Goal: Transaction & Acquisition: Purchase product/service

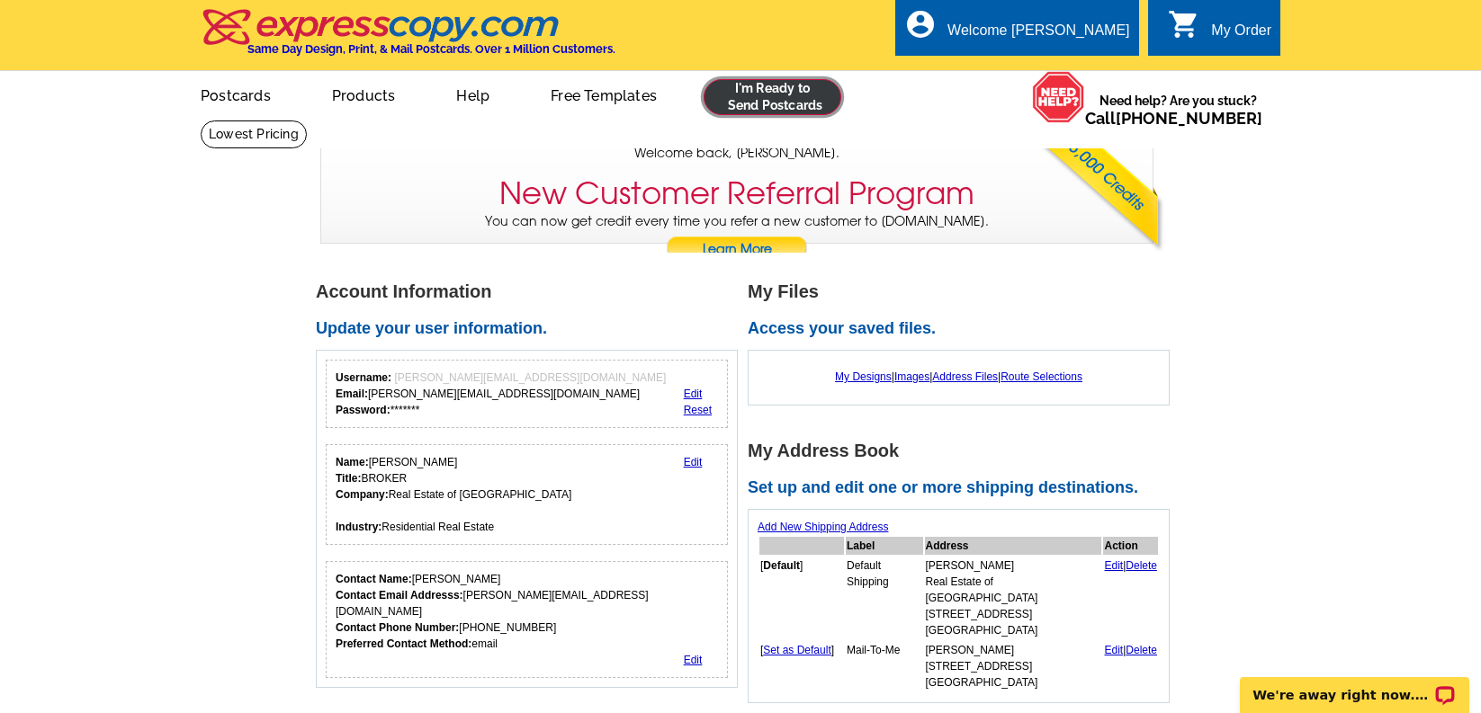
click at [792, 108] on link at bounding box center [772, 97] width 138 height 36
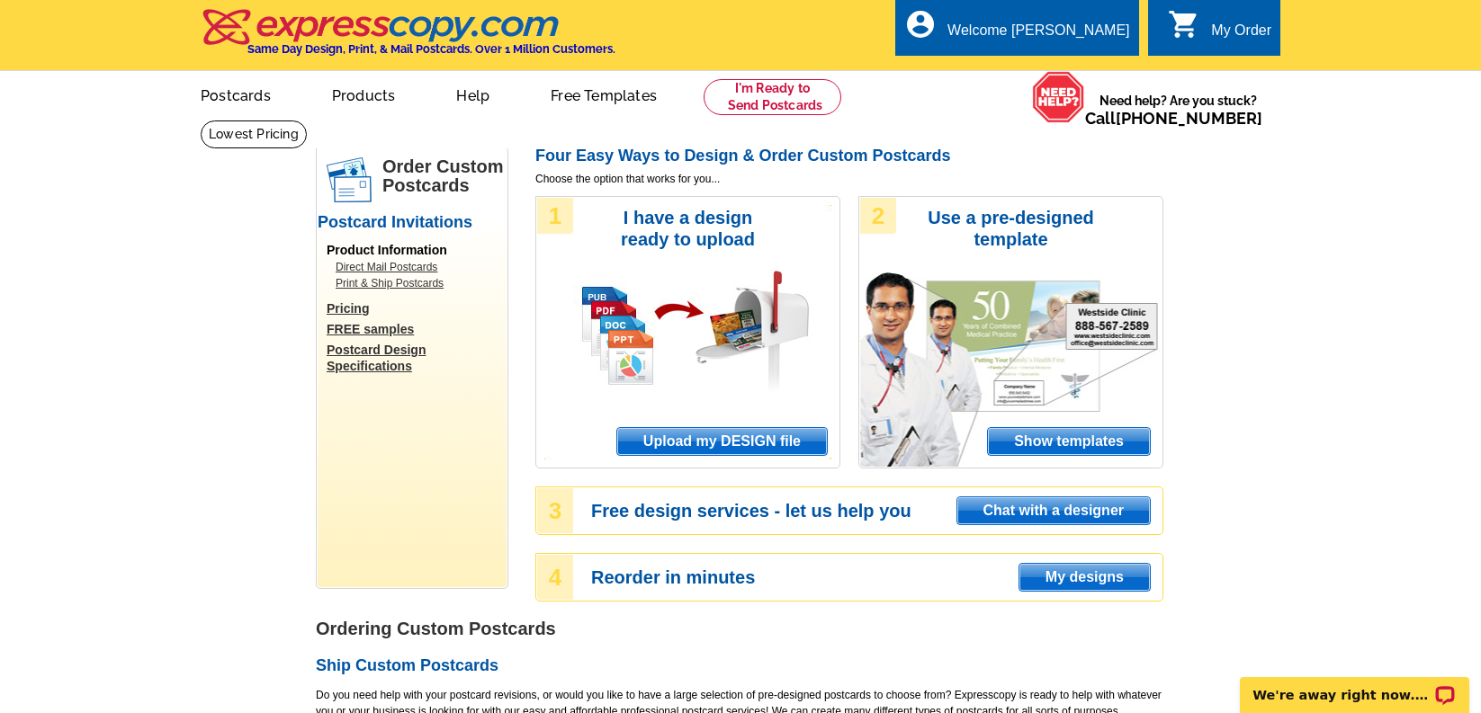
click at [652, 442] on span "Upload my DESIGN file" at bounding box center [722, 441] width 210 height 27
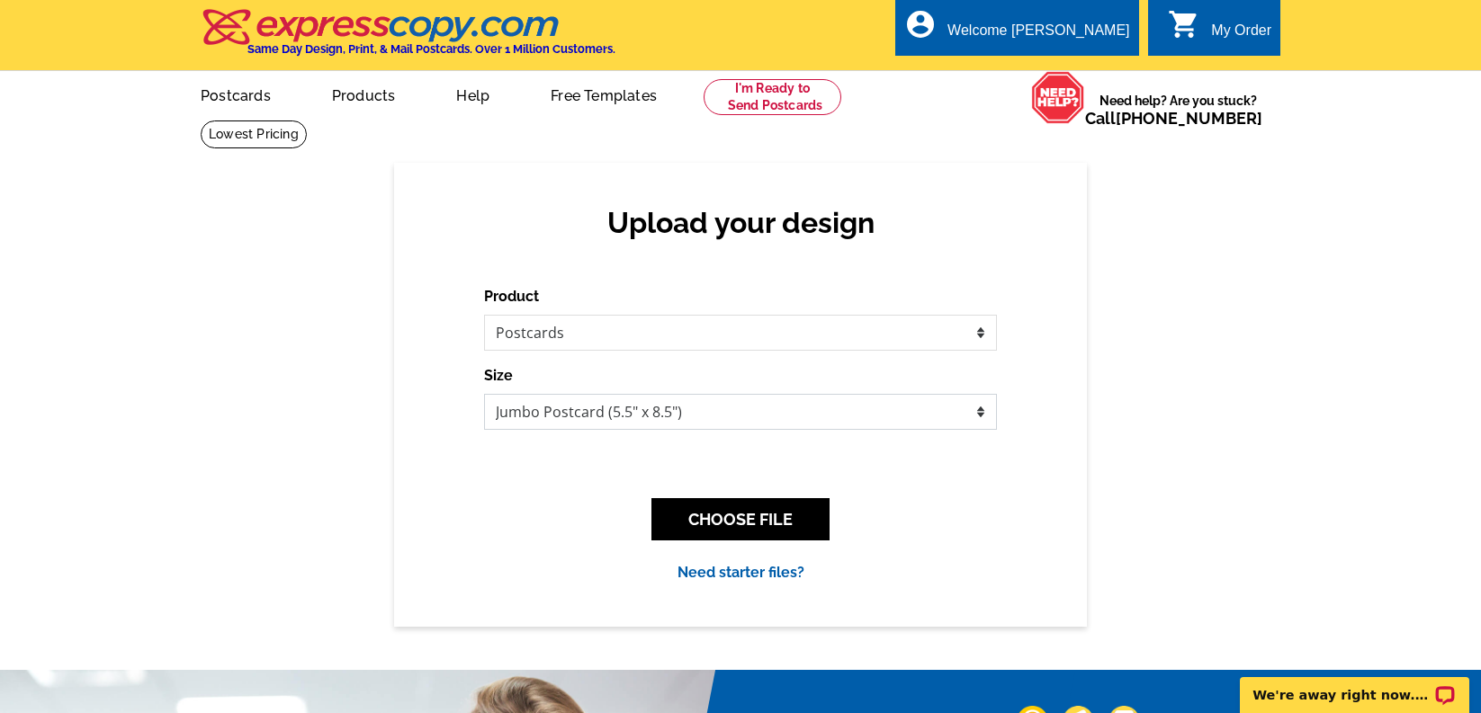
click at [644, 410] on select "Jumbo Postcard (5.5" x 8.5") Regular Postcard (4.25" x 5.6") Panoramic Postcard…" at bounding box center [740, 412] width 513 height 36
select select "1"
click at [484, 394] on select "Jumbo Postcard (5.5" x 8.5") Regular Postcard (4.25" x 5.6") Panoramic Postcard…" at bounding box center [740, 412] width 513 height 36
click at [761, 526] on button "CHOOSE FILE" at bounding box center [740, 519] width 178 height 42
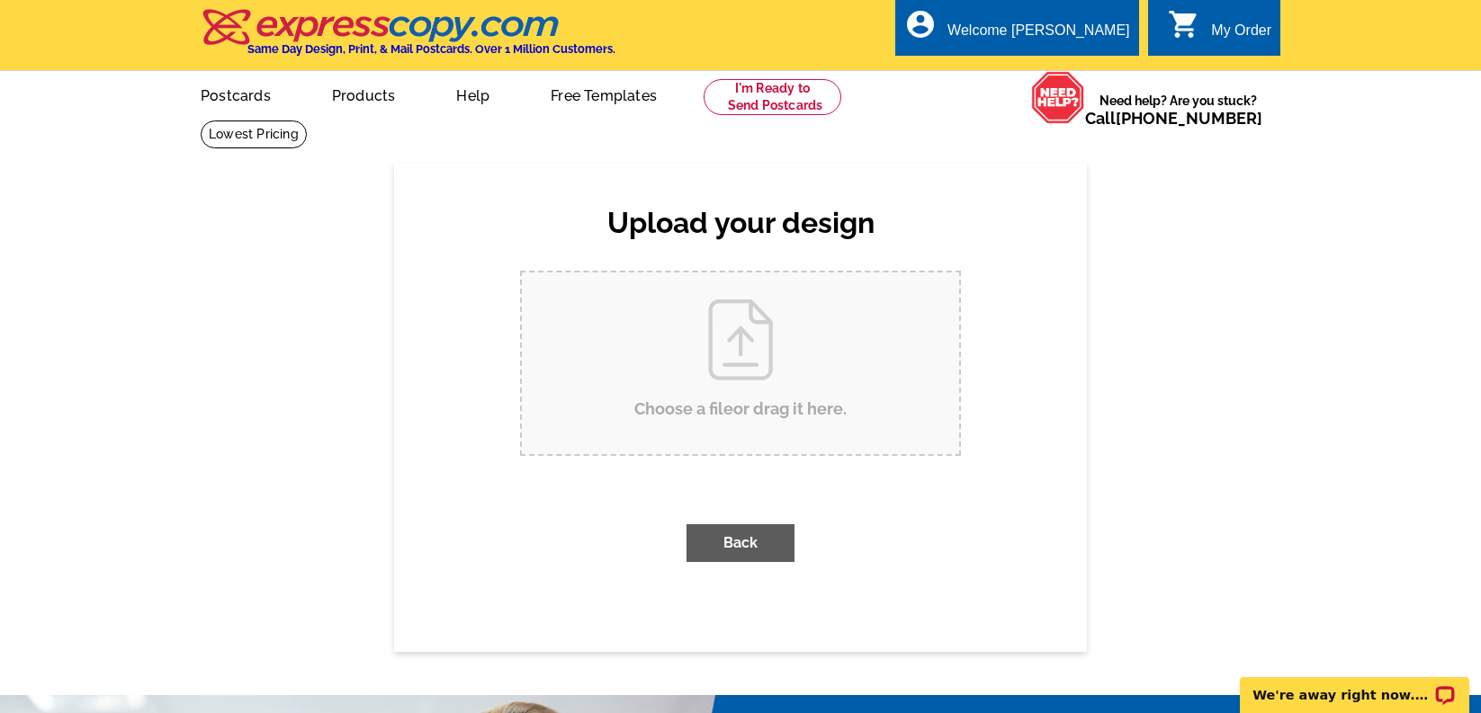
click at [820, 341] on input "Choose a file or drag it here ." at bounding box center [740, 364] width 437 height 182
type input "C:\fakepath\WPPlace18_listed.pdf"
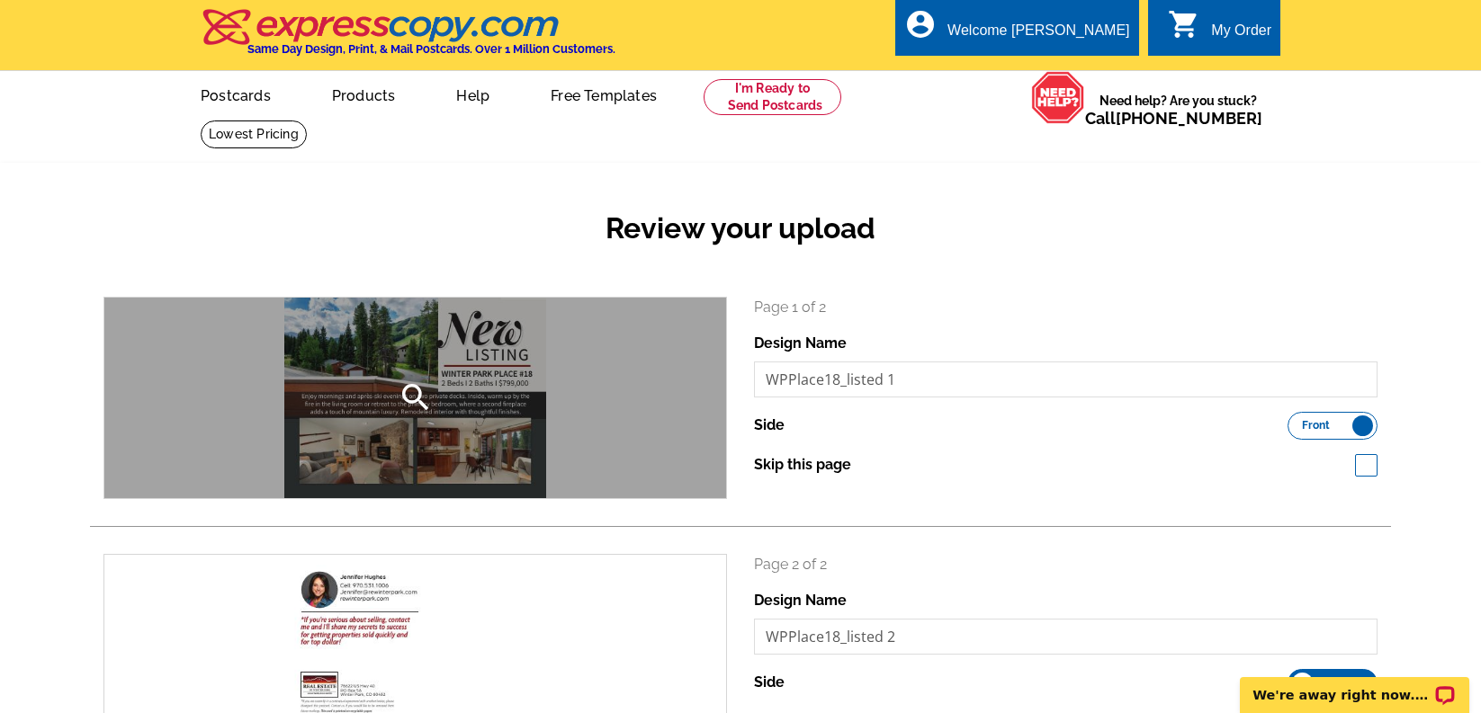
click at [413, 395] on icon "search" at bounding box center [416, 398] width 36 height 36
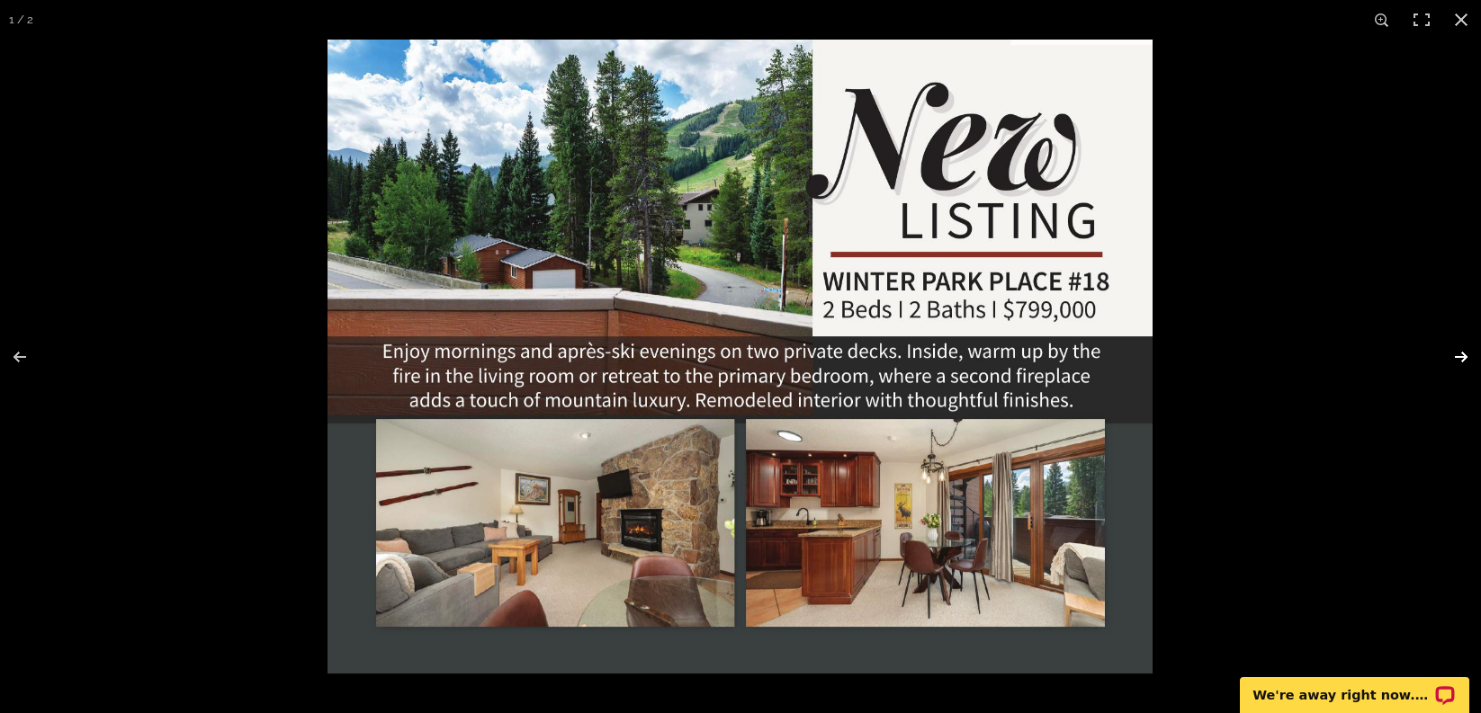
click at [1461, 355] on button at bounding box center [1449, 357] width 63 height 90
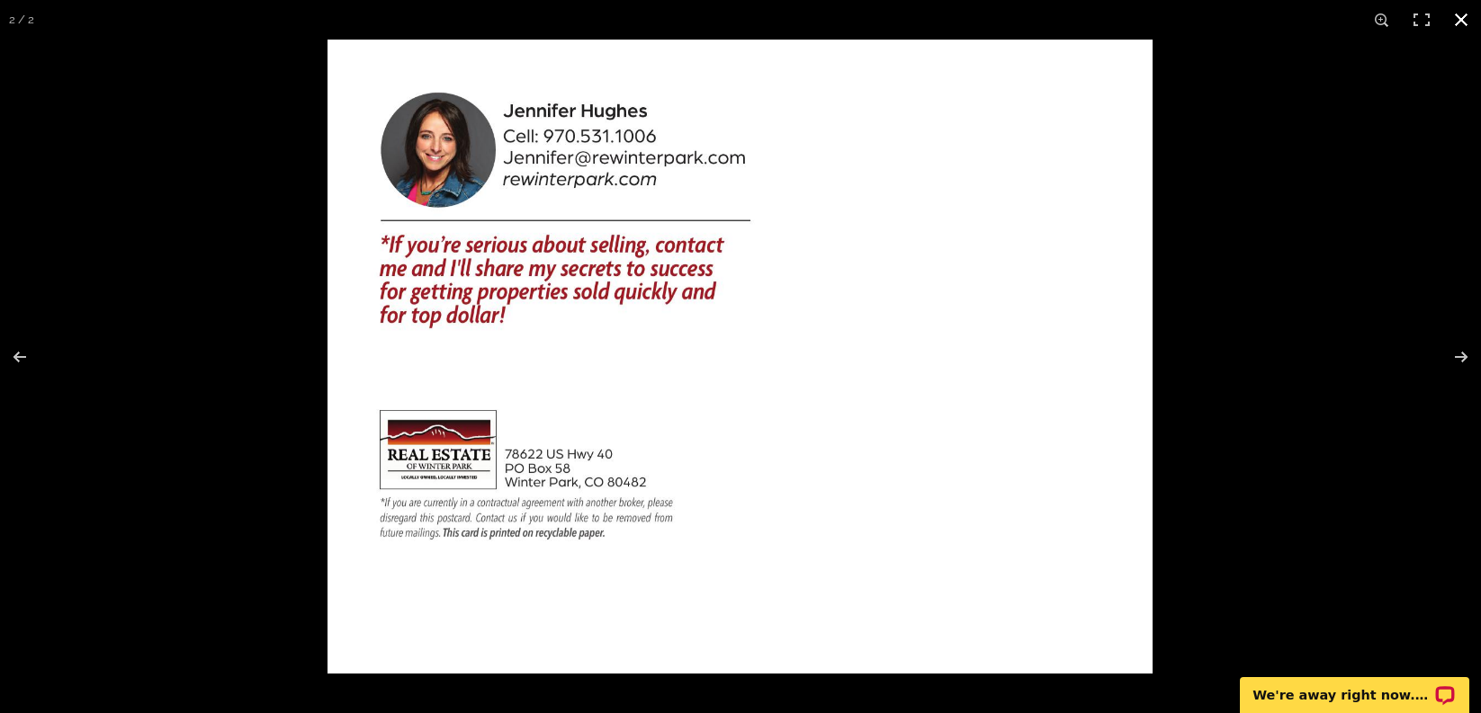
click at [1460, 23] on button at bounding box center [1461, 20] width 40 height 40
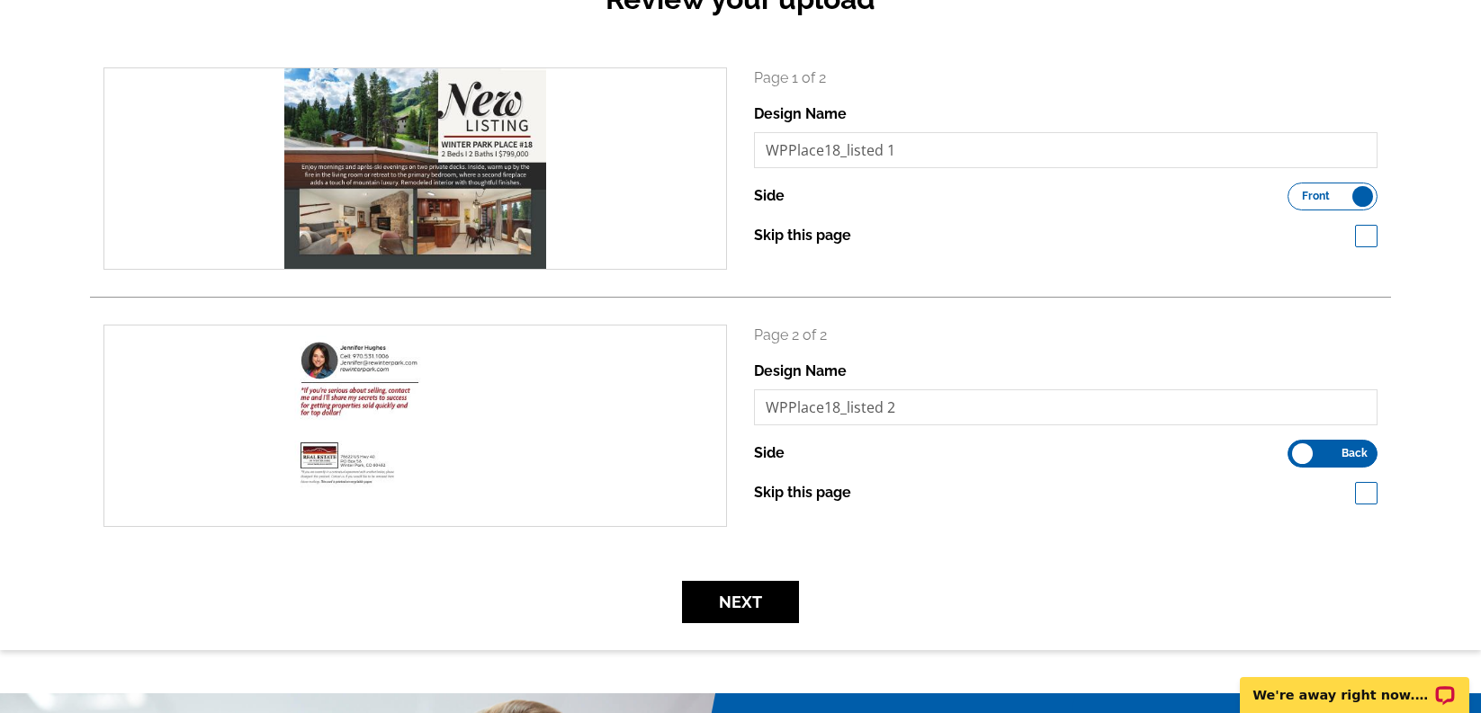
scroll to position [250, 0]
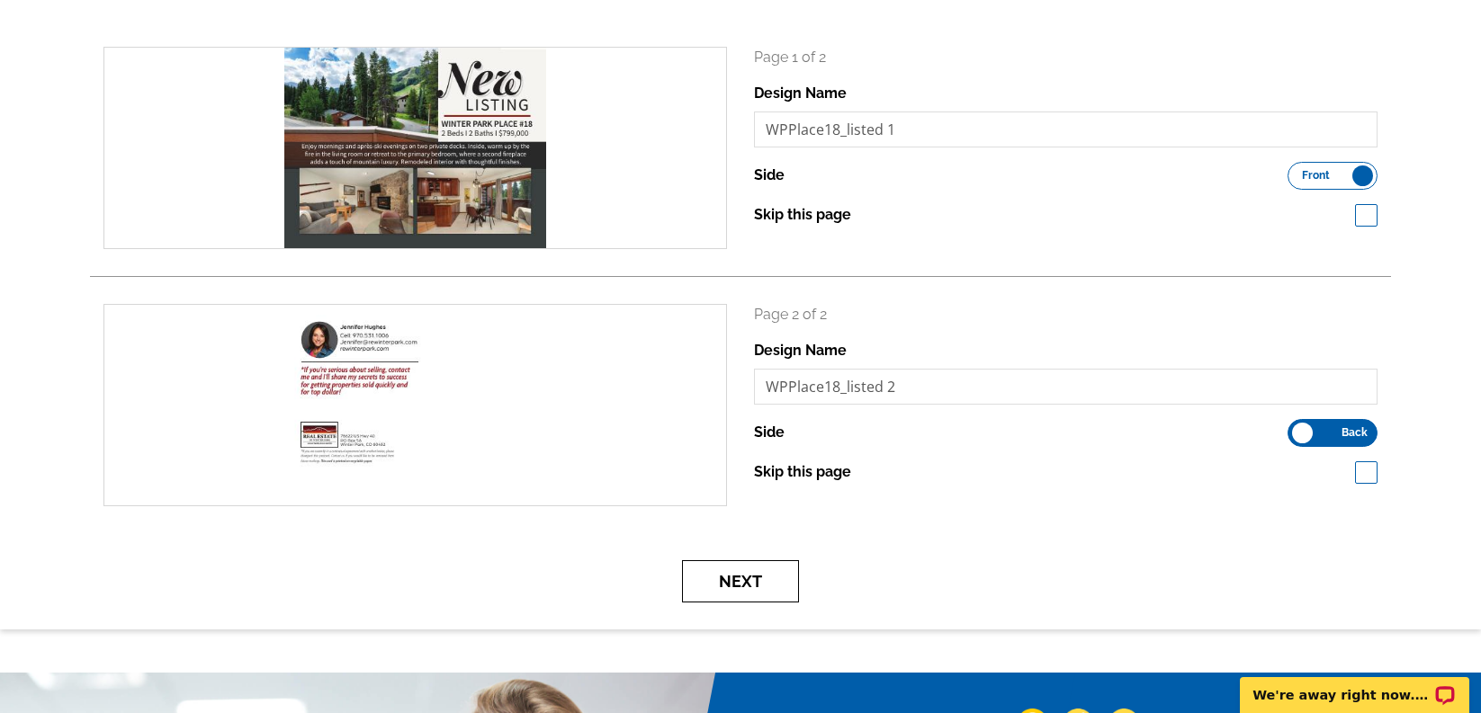
click at [766, 581] on button "Next" at bounding box center [740, 581] width 117 height 42
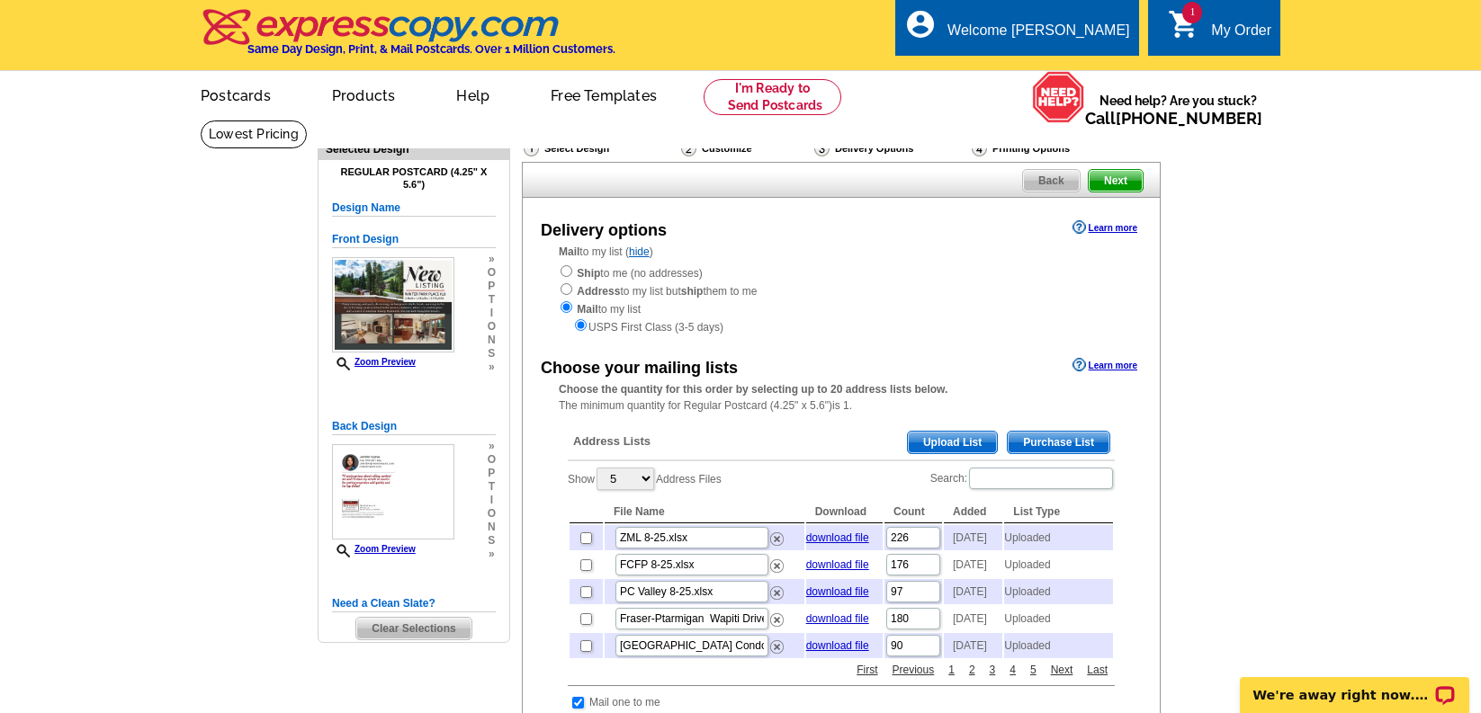
click at [923, 443] on span "Upload List" at bounding box center [952, 443] width 89 height 22
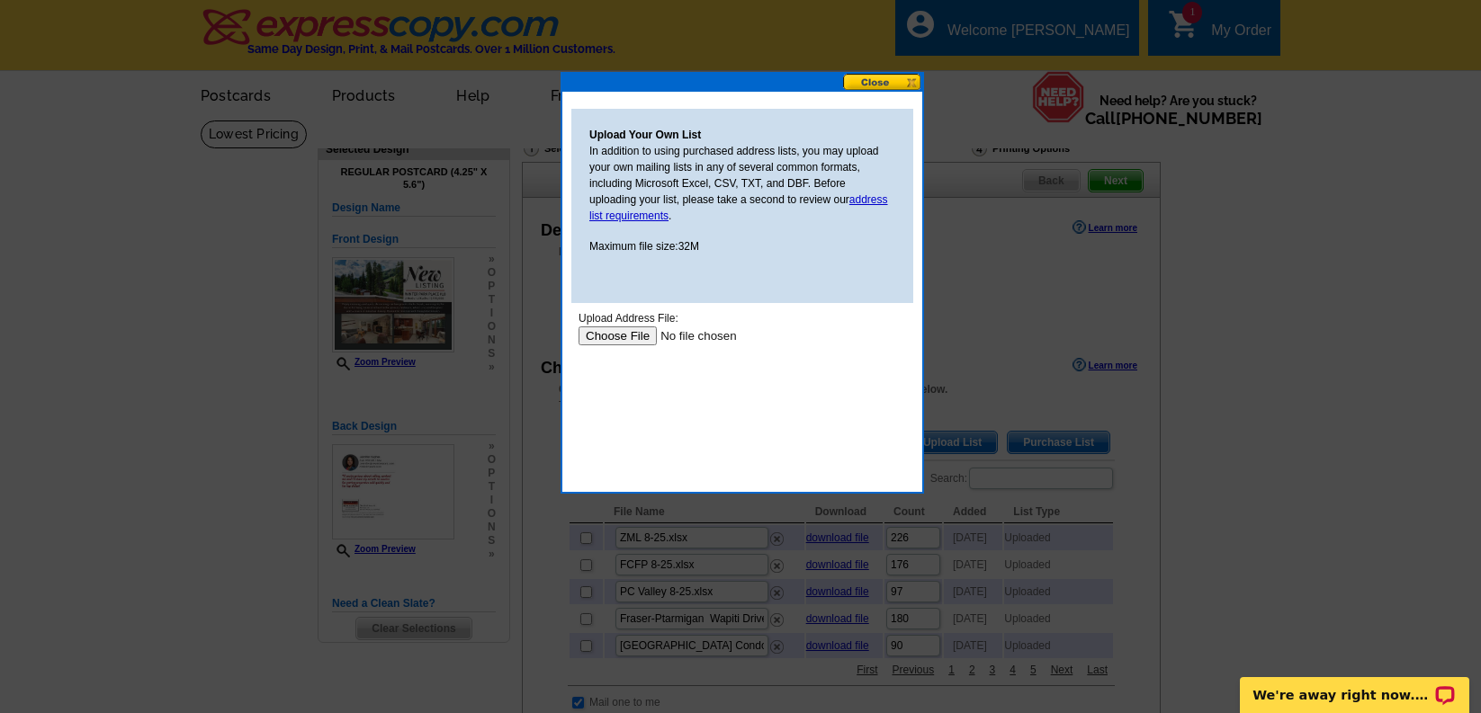
click at [617, 328] on input "file" at bounding box center [692, 336] width 228 height 19
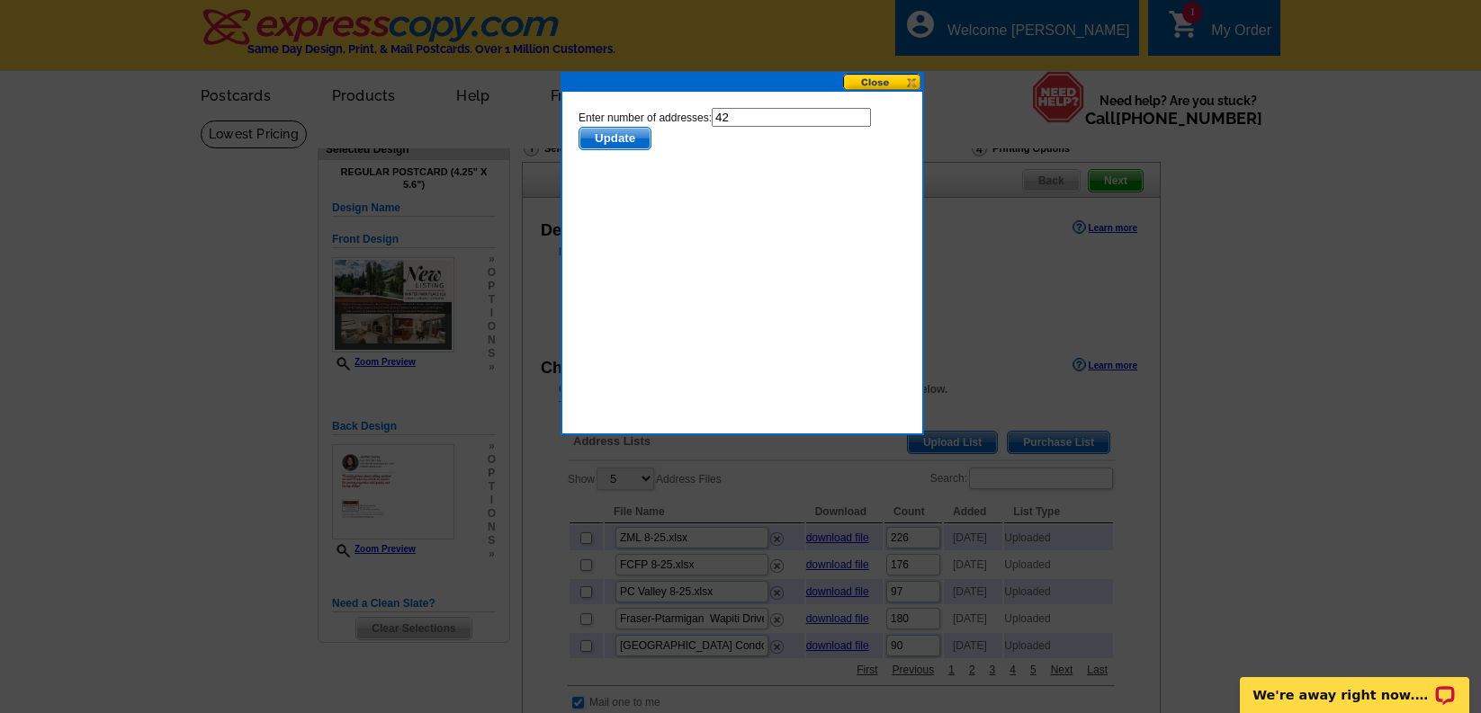
click at [766, 126] on input "42" at bounding box center [791, 117] width 159 height 19
type input "41"
click at [633, 138] on span "Update" at bounding box center [614, 139] width 71 height 22
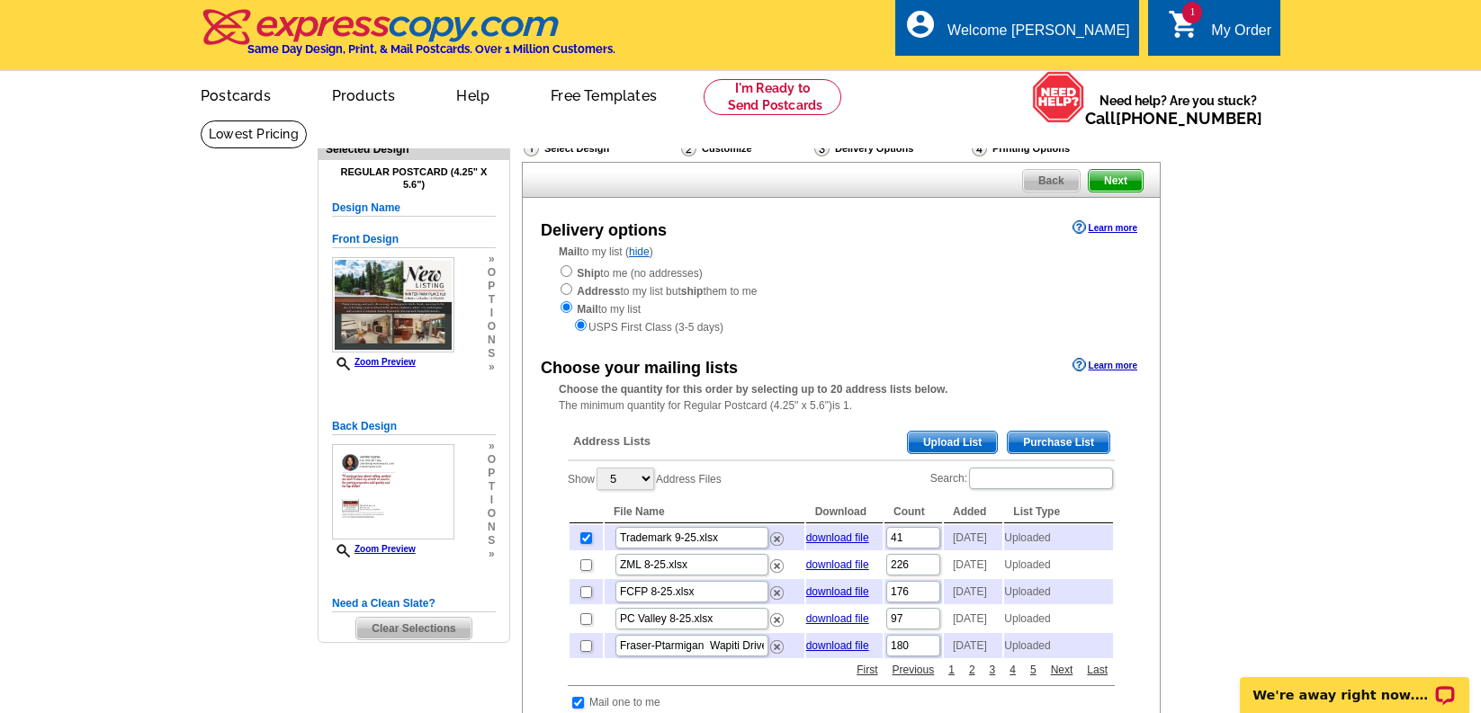
click at [942, 444] on span "Upload List" at bounding box center [952, 443] width 89 height 22
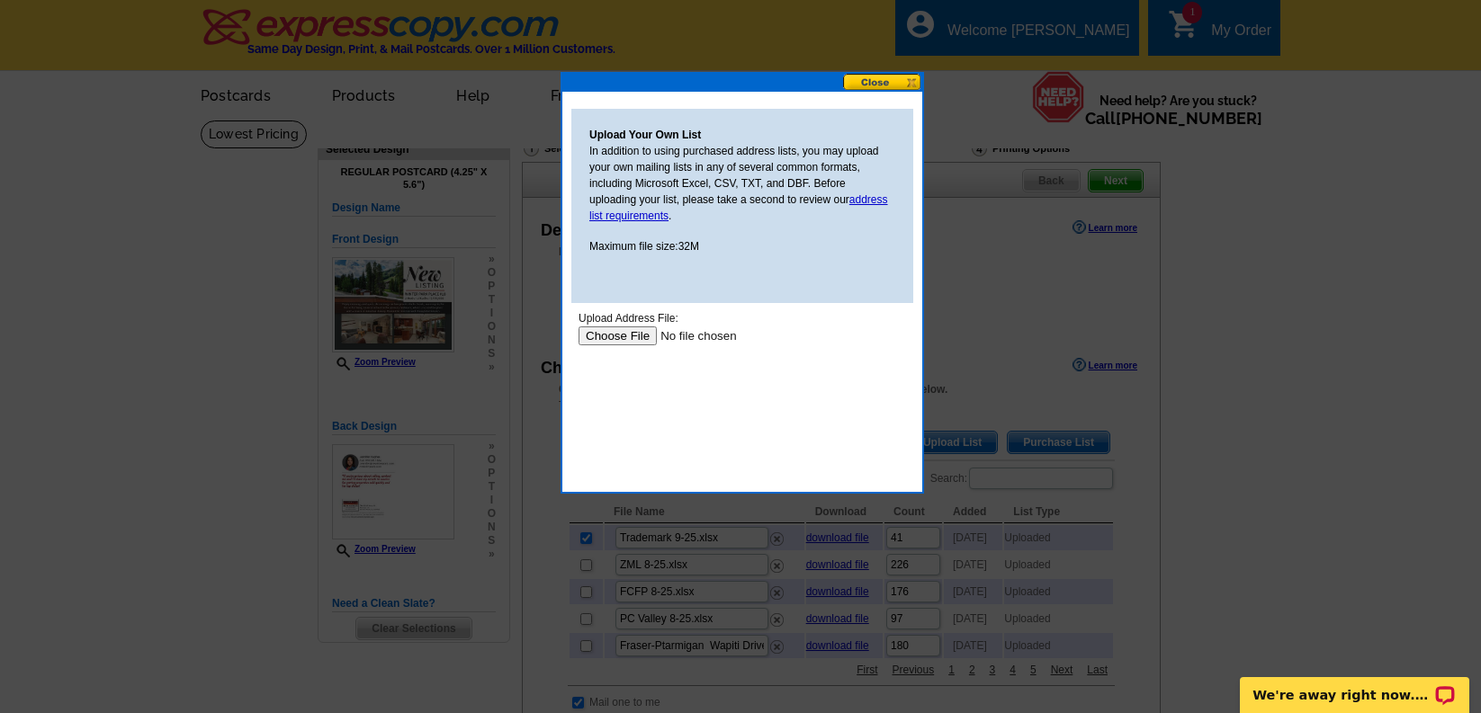
click at [631, 337] on input "file" at bounding box center [692, 336] width 228 height 19
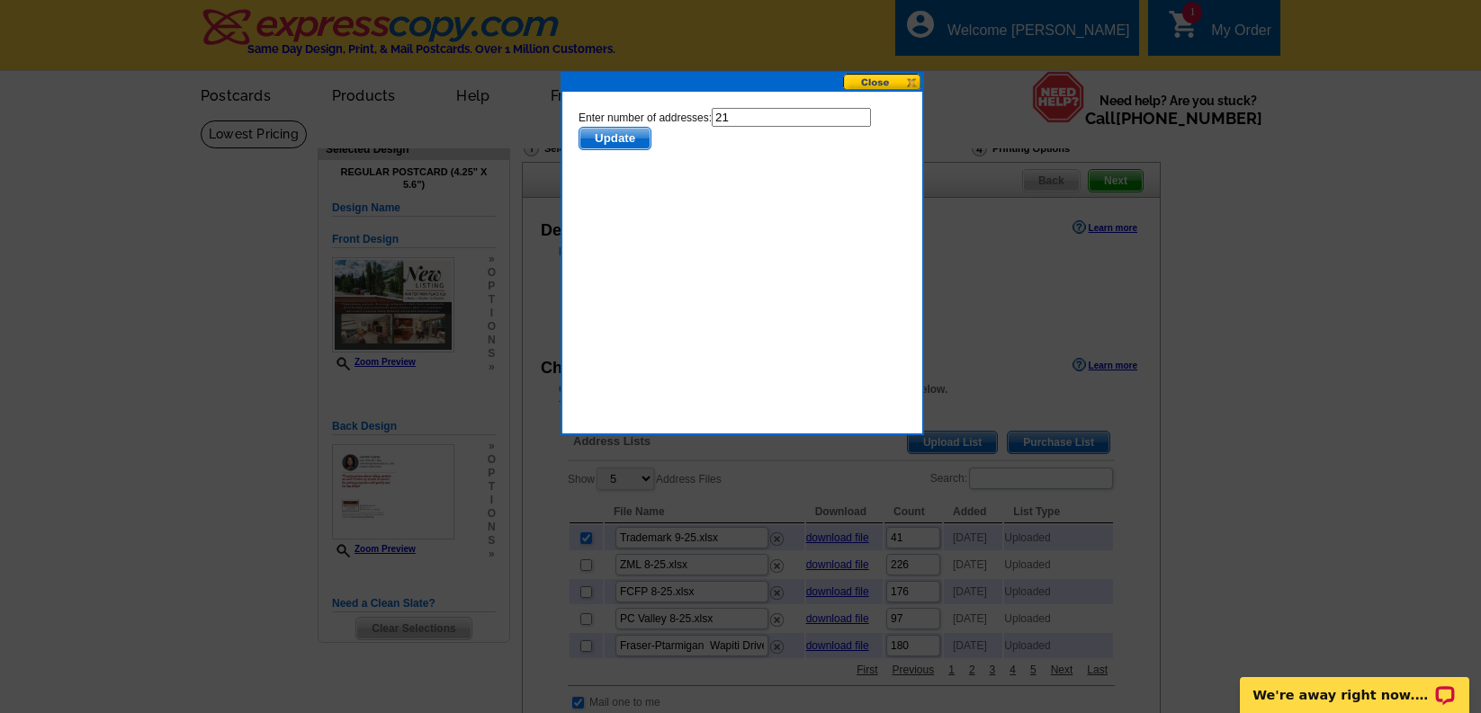
click at [743, 119] on input "21" at bounding box center [791, 117] width 159 height 19
type input "20"
click at [632, 137] on span "Update" at bounding box center [614, 139] width 71 height 22
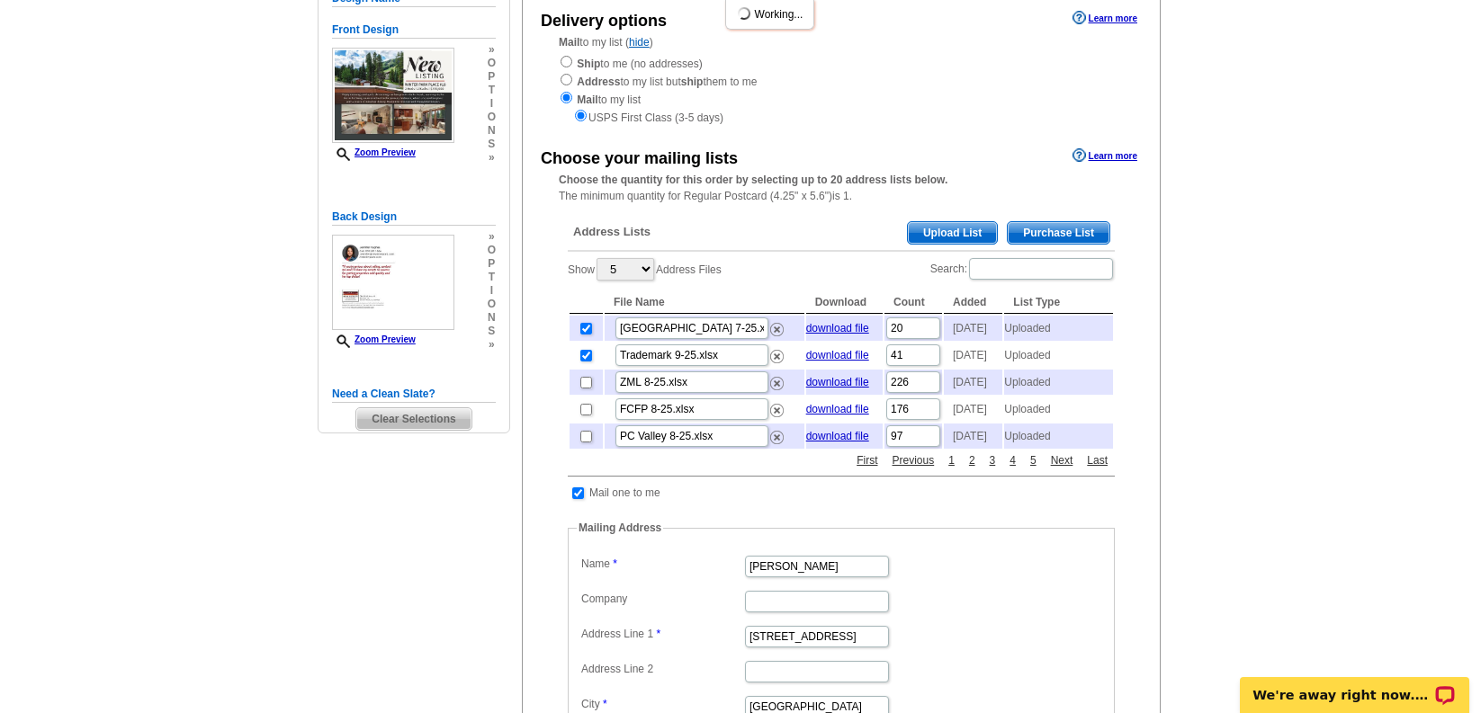
scroll to position [228, 0]
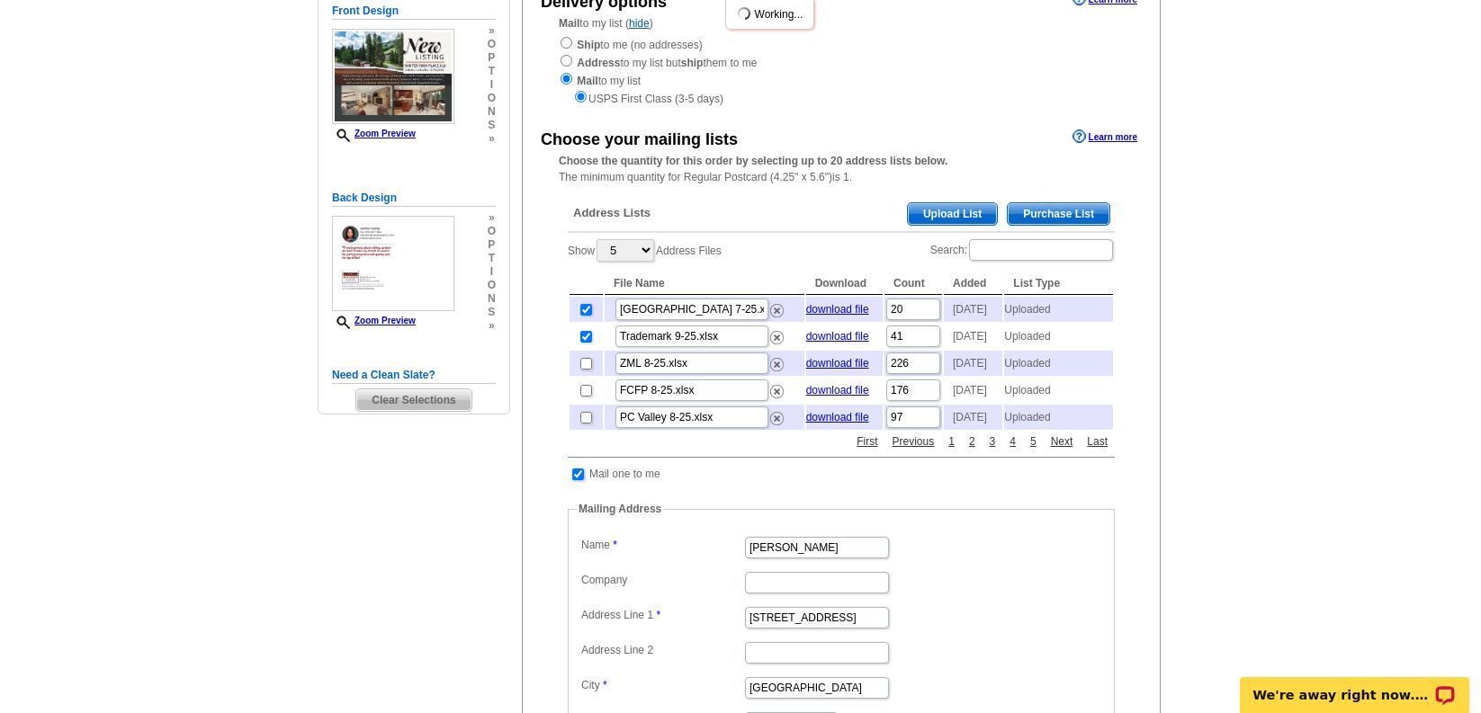
click at [583, 480] on input "checkbox" at bounding box center [578, 475] width 12 height 12
checkbox input "false"
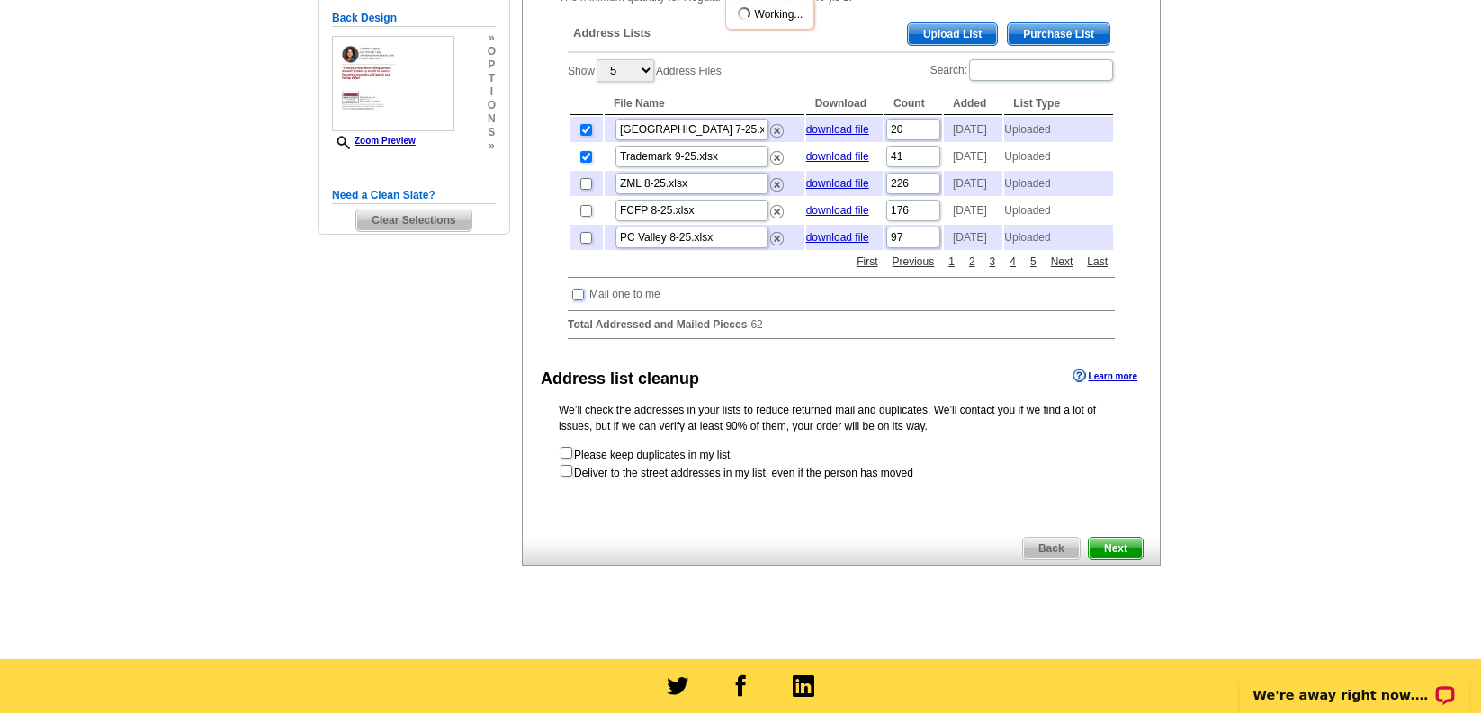
scroll to position [477, 0]
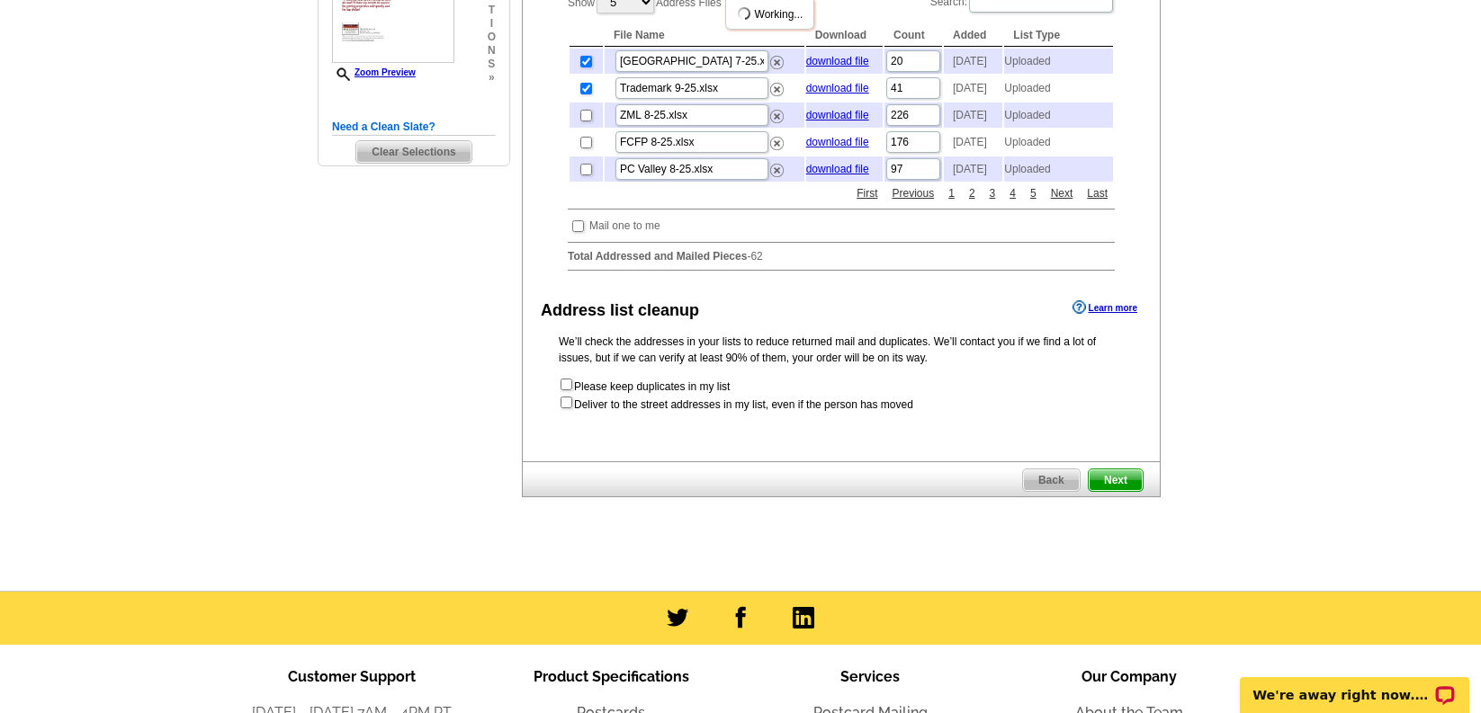
click at [1114, 491] on span "Next" at bounding box center [1116, 481] width 54 height 22
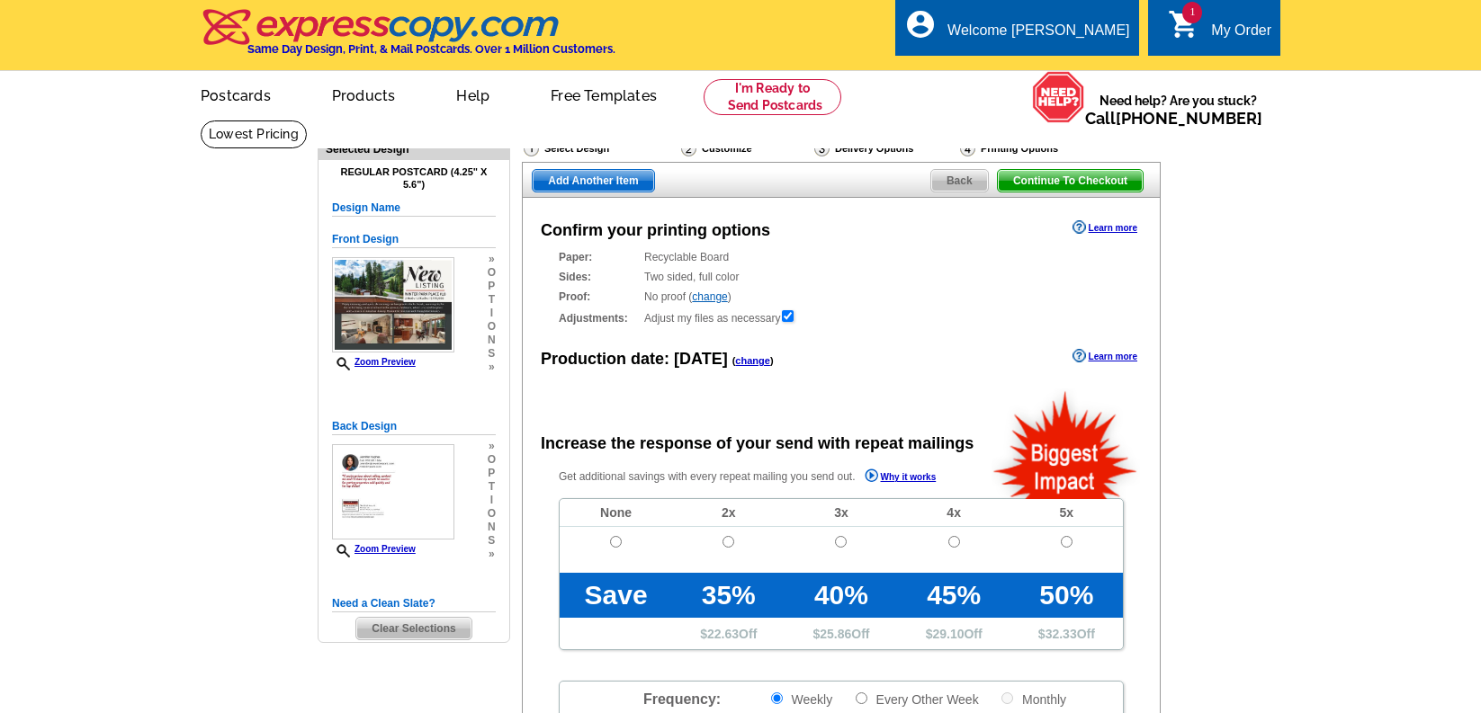
radio input "false"
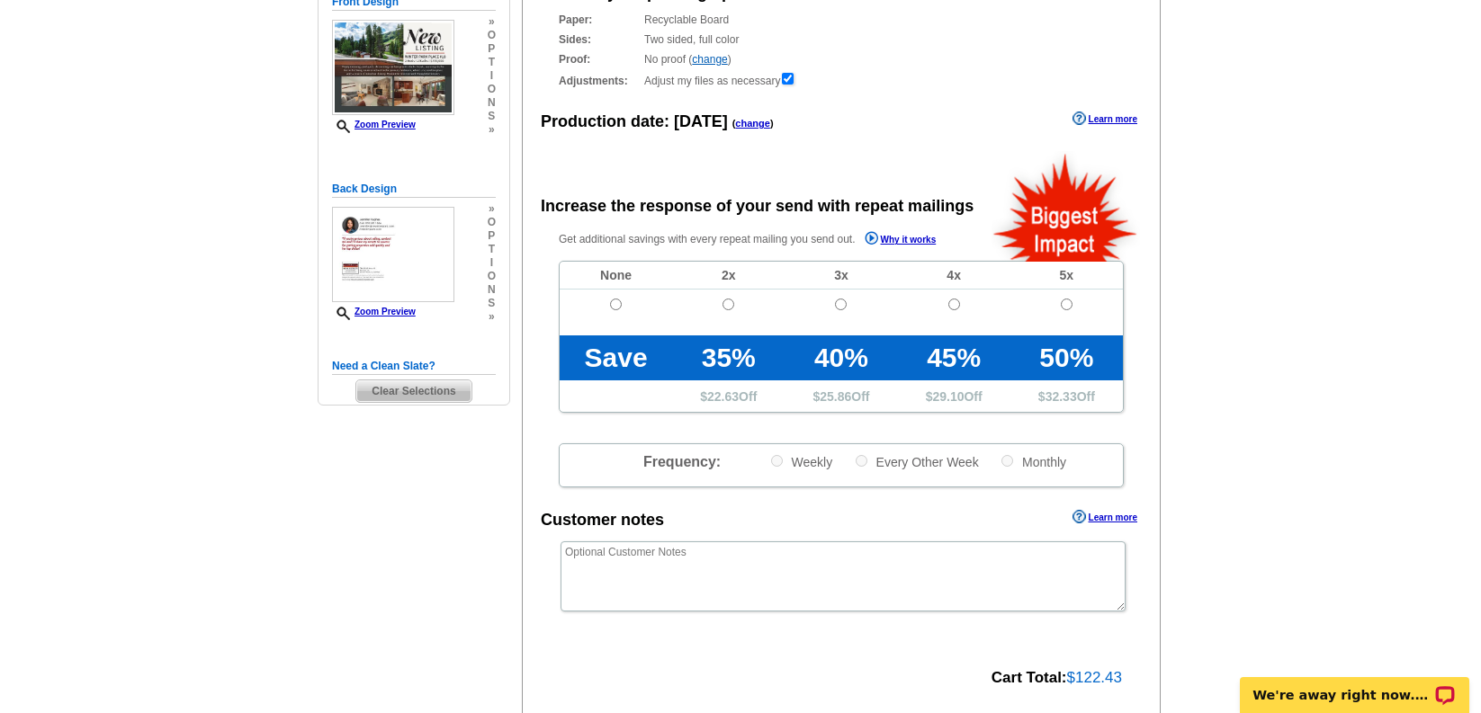
scroll to position [303, 0]
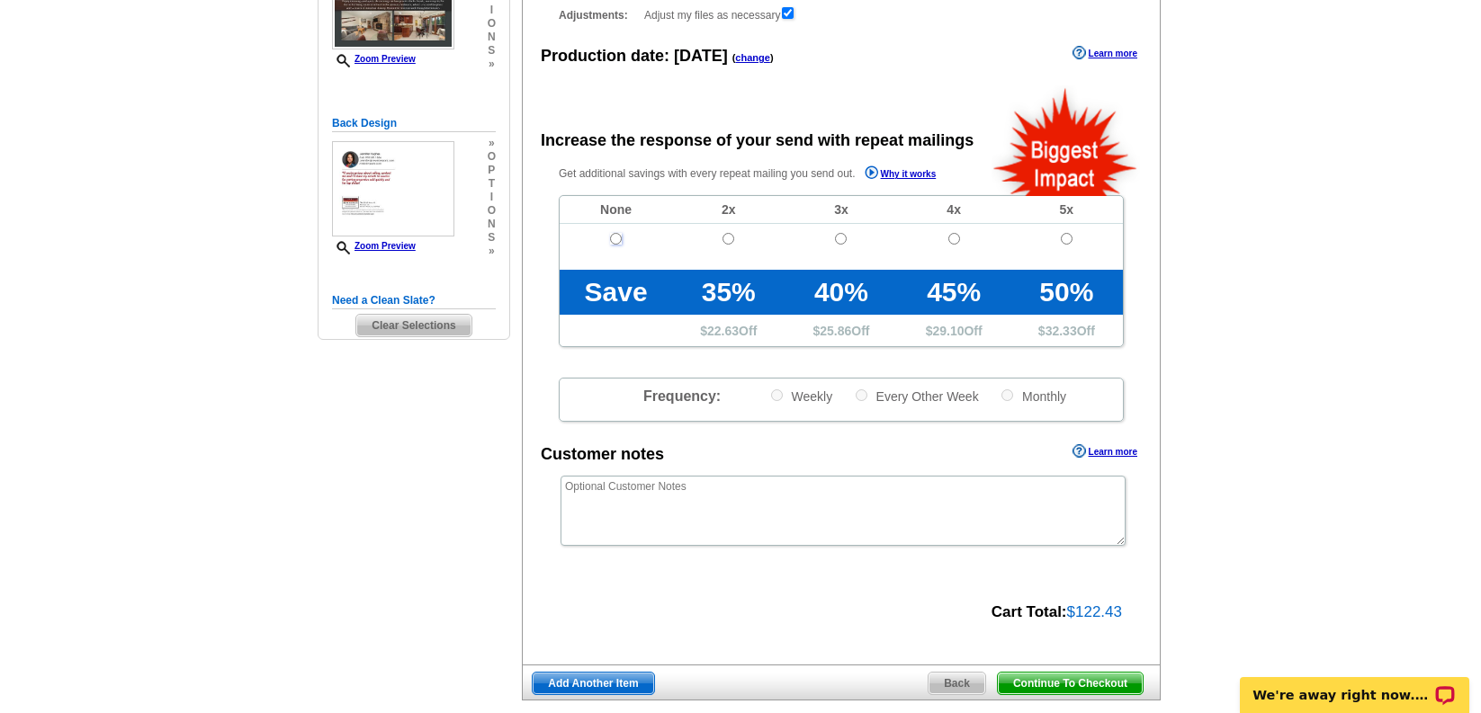
click at [615, 237] on input "radio" at bounding box center [616, 239] width 12 height 12
radio input "true"
click at [699, 499] on textarea at bounding box center [842, 511] width 565 height 70
type textarea "there is a bleed"
click at [1035, 684] on span "Continue To Checkout" at bounding box center [1070, 684] width 145 height 22
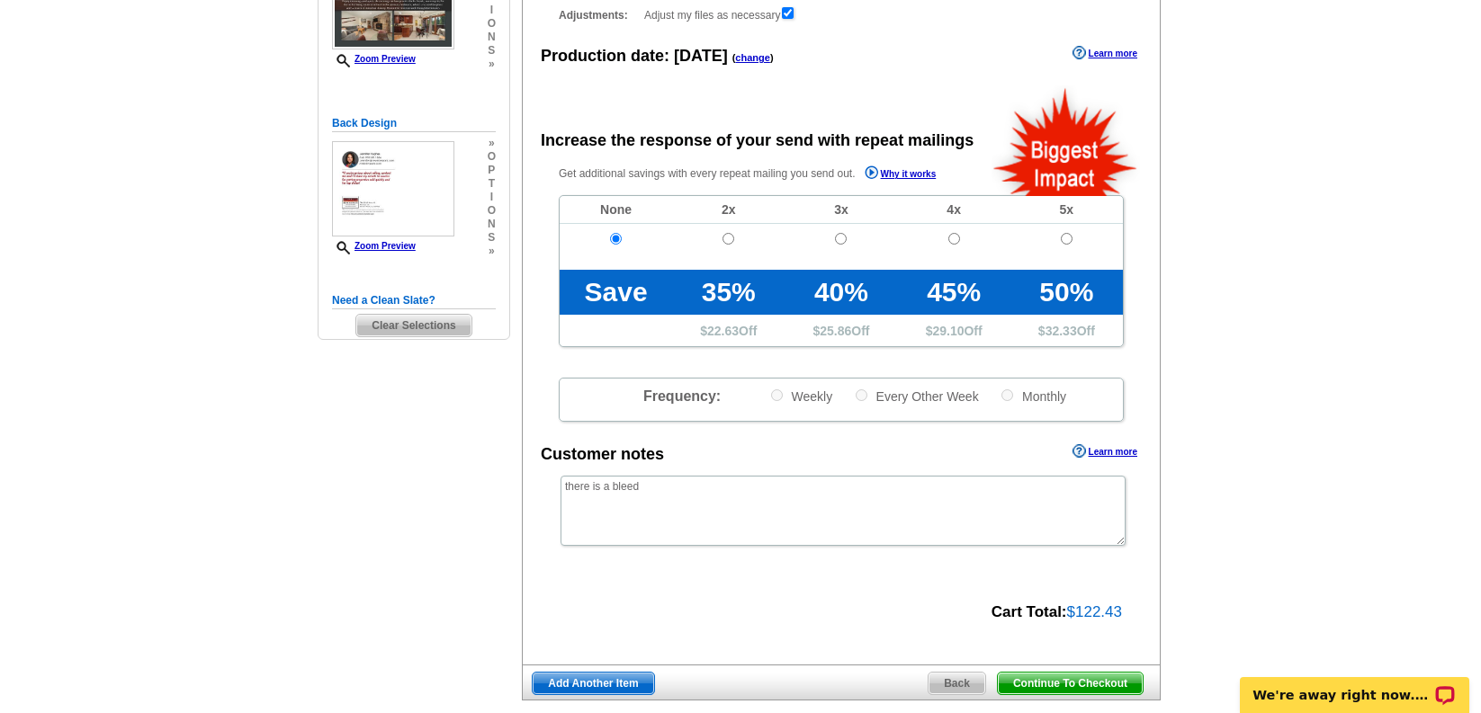
scroll to position [0, 0]
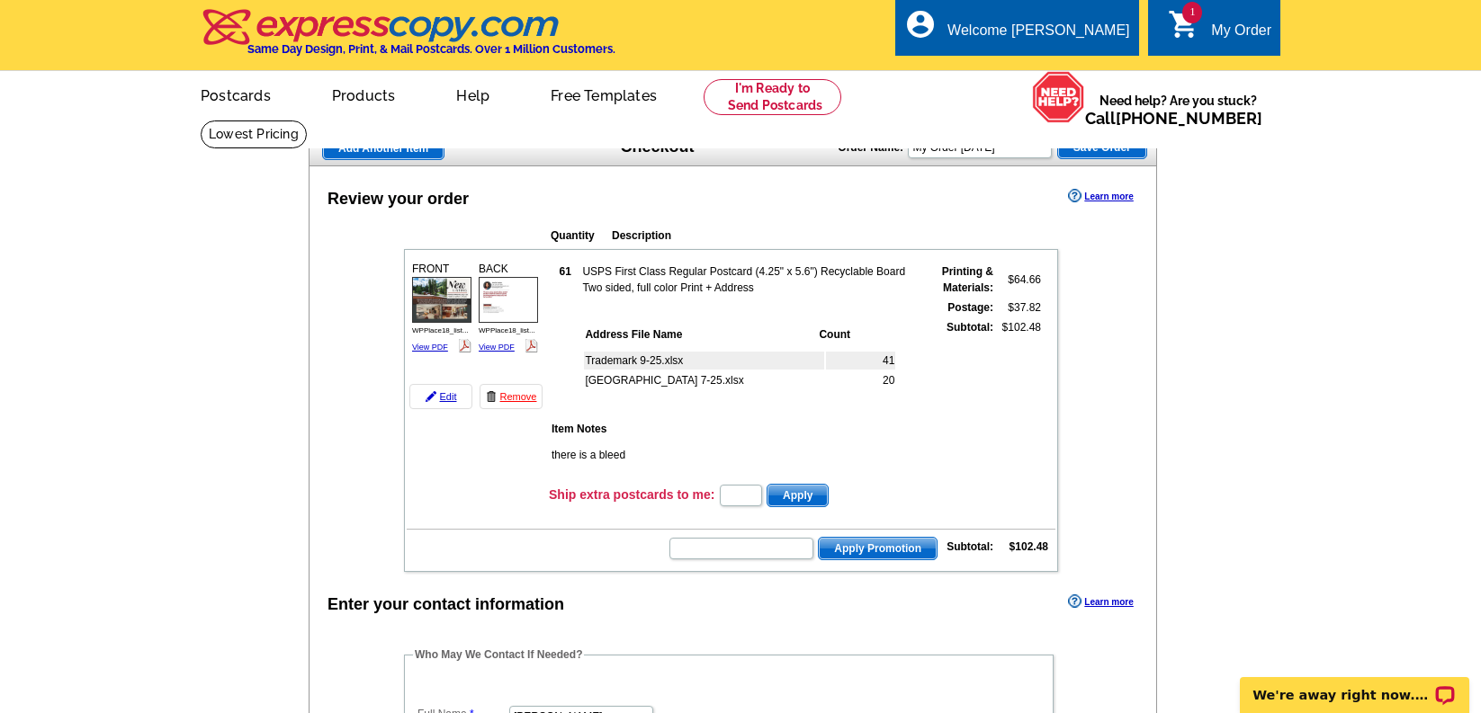
click at [402, 154] on span "Add Another Item" at bounding box center [383, 149] width 121 height 22
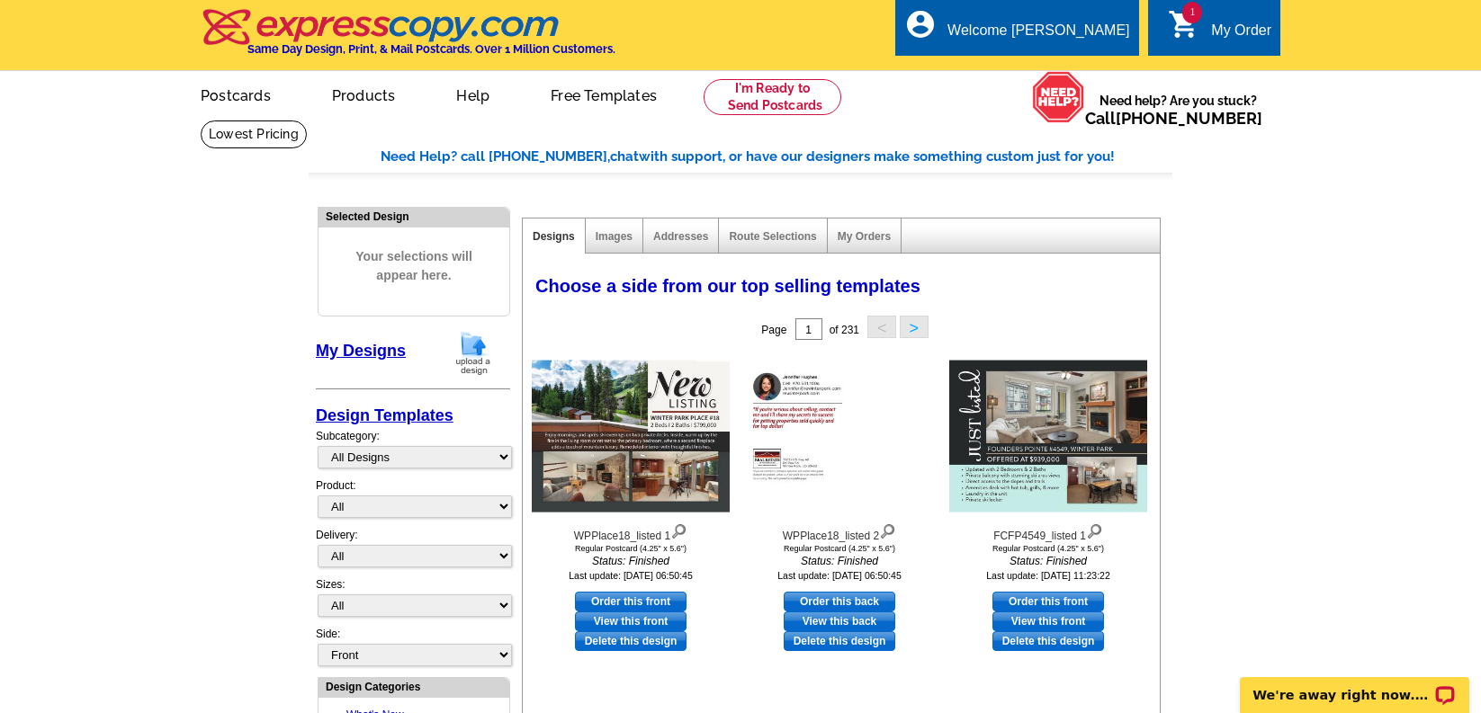
click at [475, 371] on img at bounding box center [473, 353] width 47 height 46
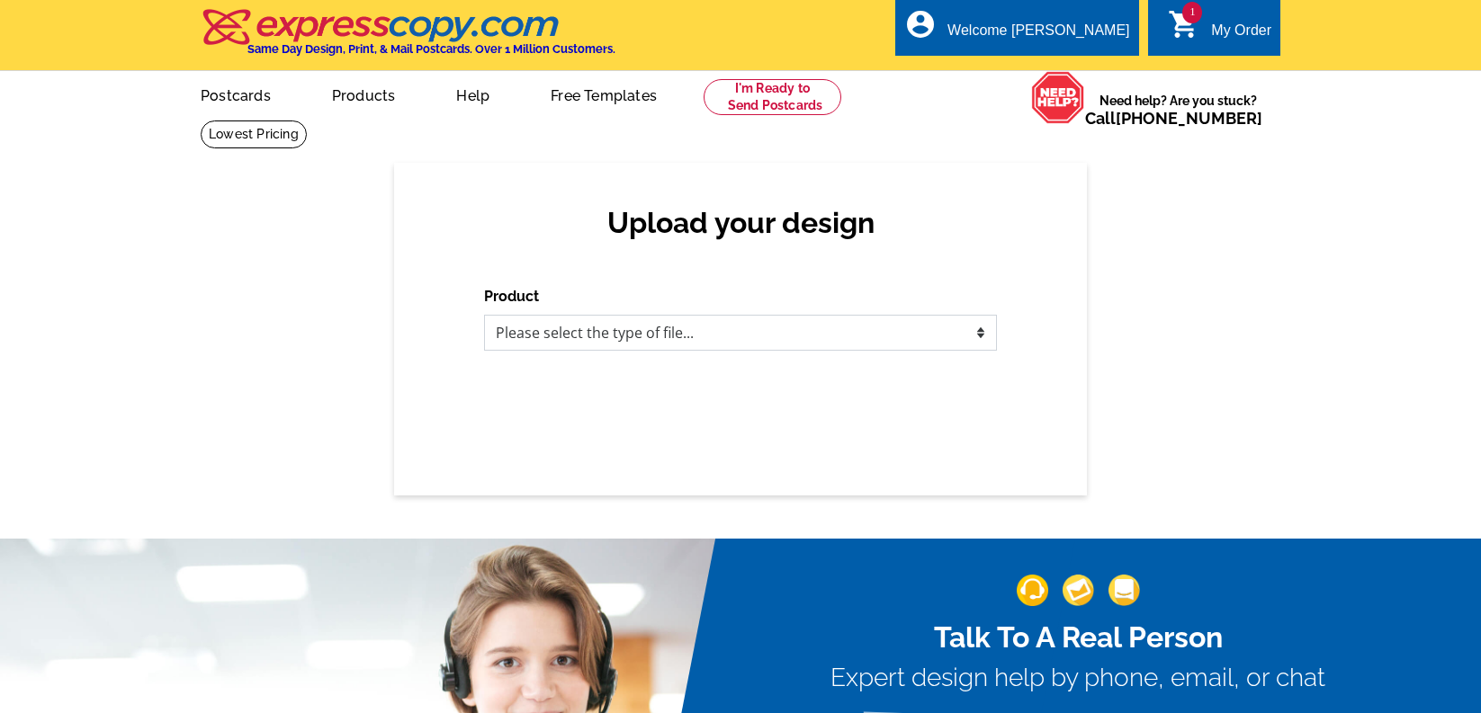
click at [538, 336] on select "Please select the type of file... Postcards Business Cards Letters and flyers G…" at bounding box center [740, 333] width 513 height 36
select select "1"
click at [484, 315] on select "Please select the type of file... Postcards Business Cards Letters and flyers G…" at bounding box center [740, 333] width 513 height 36
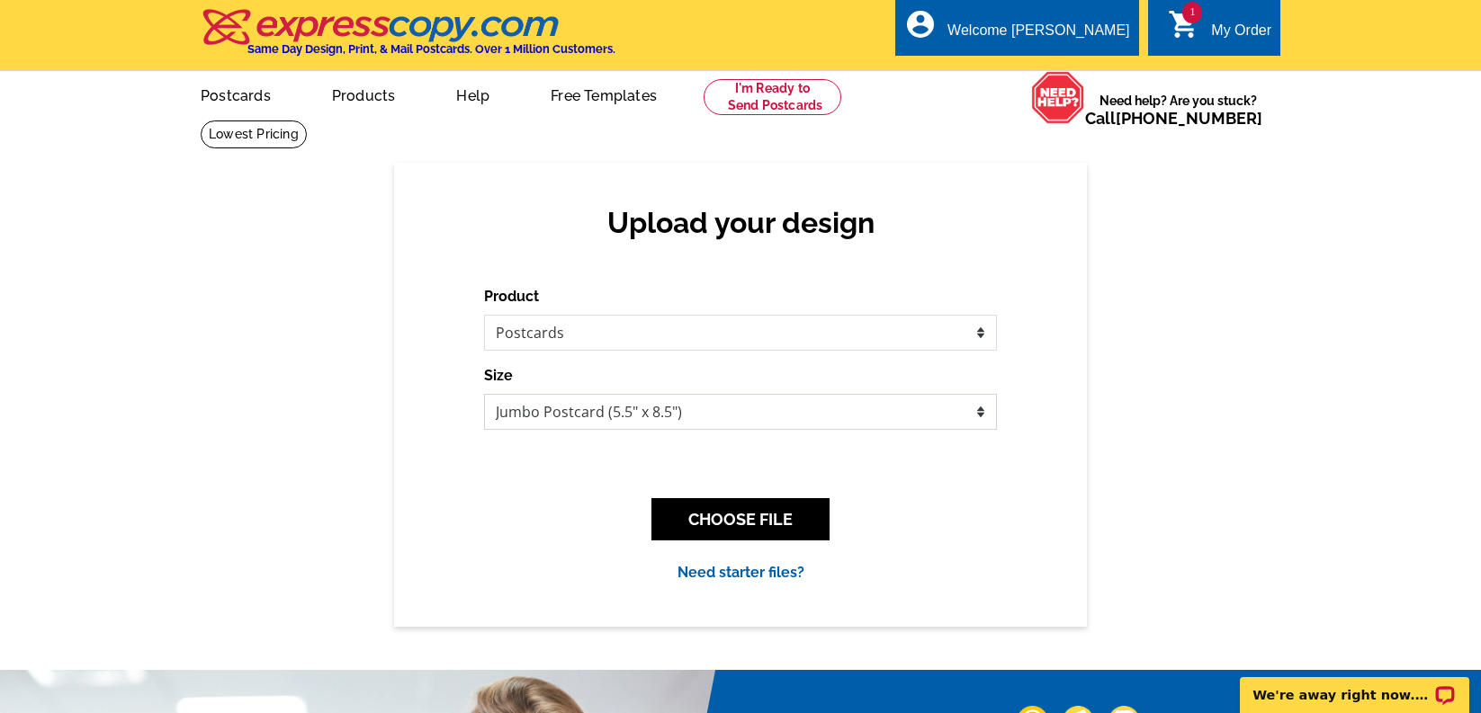
click at [592, 406] on select "Jumbo Postcard (5.5" x 8.5") Regular Postcard (4.25" x 5.6") Panoramic Postcard…" at bounding box center [740, 412] width 513 height 36
select select "1"
click at [484, 394] on select "Jumbo Postcard (5.5" x 8.5") Regular Postcard (4.25" x 5.6") Panoramic Postcard…" at bounding box center [740, 412] width 513 height 36
click at [764, 525] on button "CHOOSE FILE" at bounding box center [740, 519] width 178 height 42
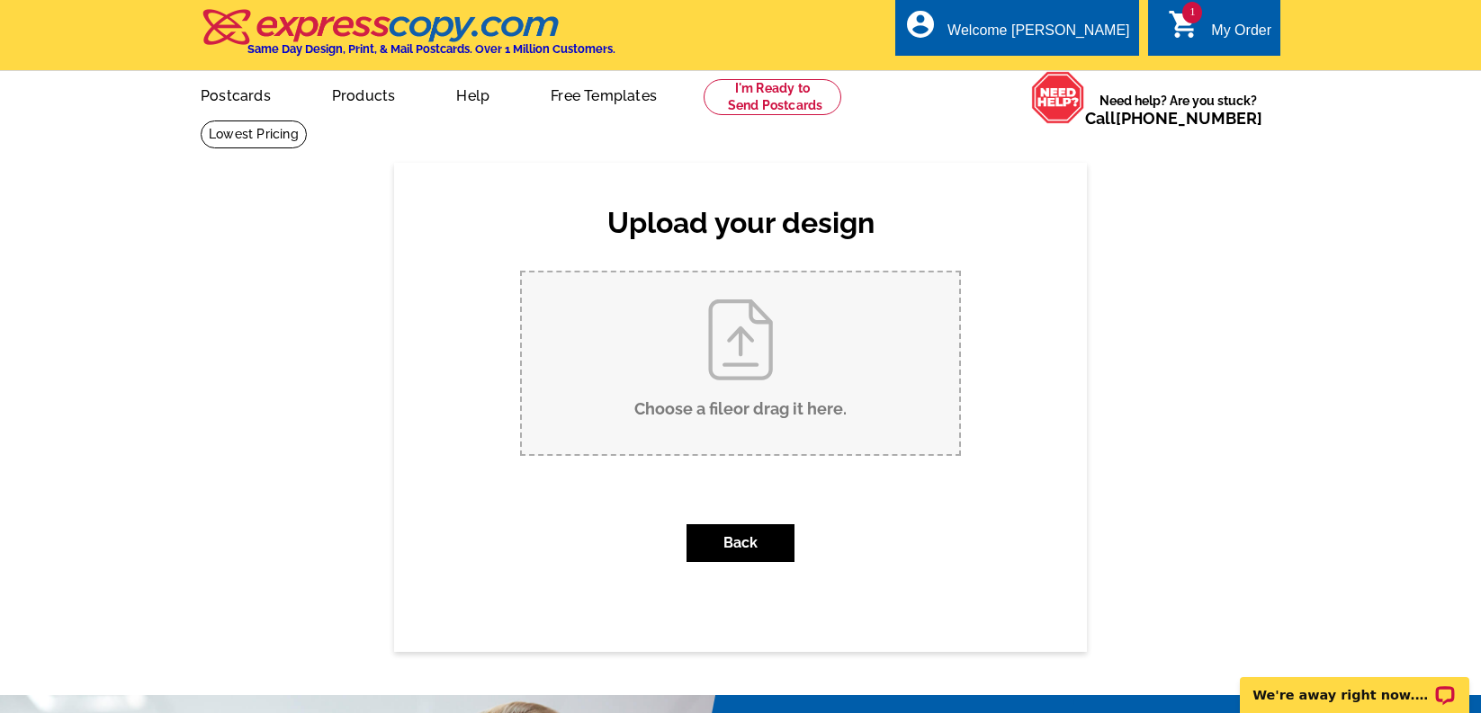
click at [748, 399] on input "Choose a file or drag it here ." at bounding box center [740, 364] width 437 height 182
type input "C:\fakepath\405KingsCrossing_sold.pdf"
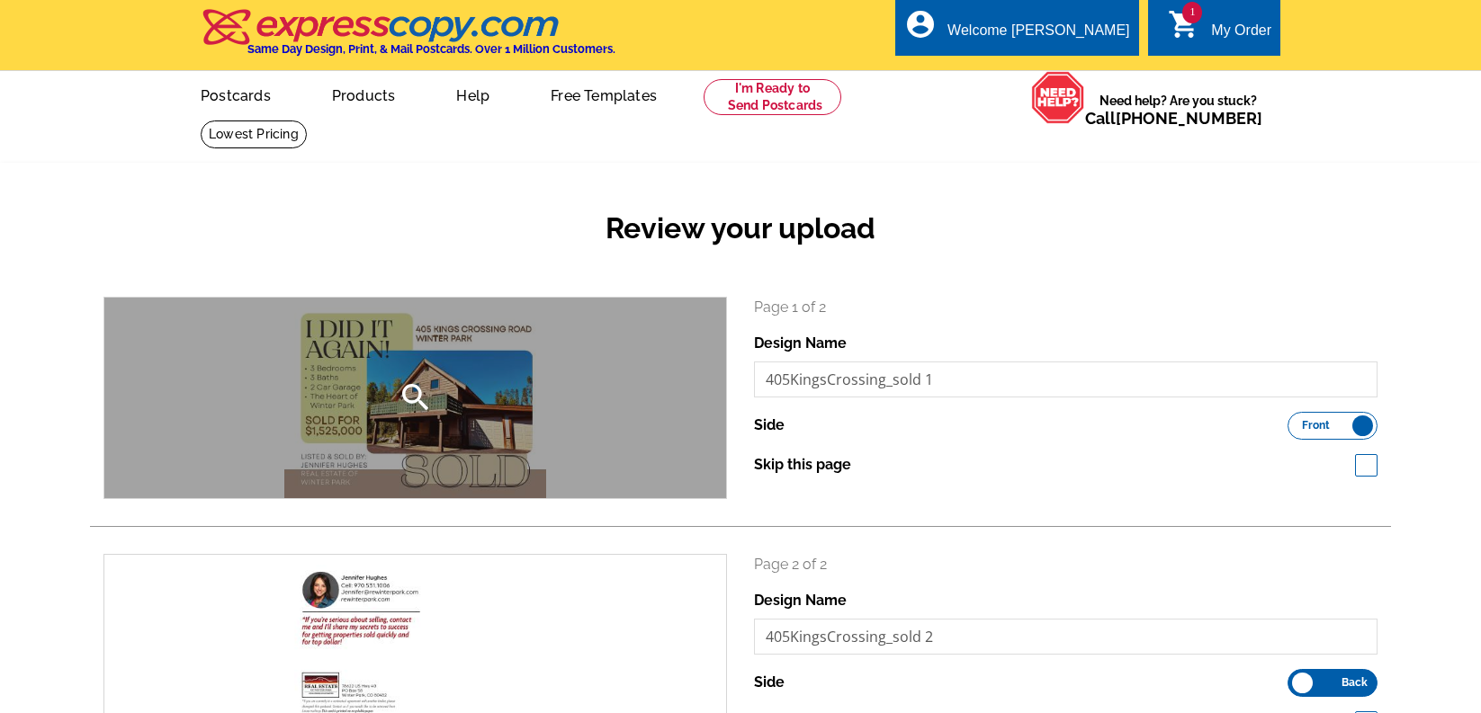
click at [415, 395] on icon "search" at bounding box center [416, 398] width 36 height 36
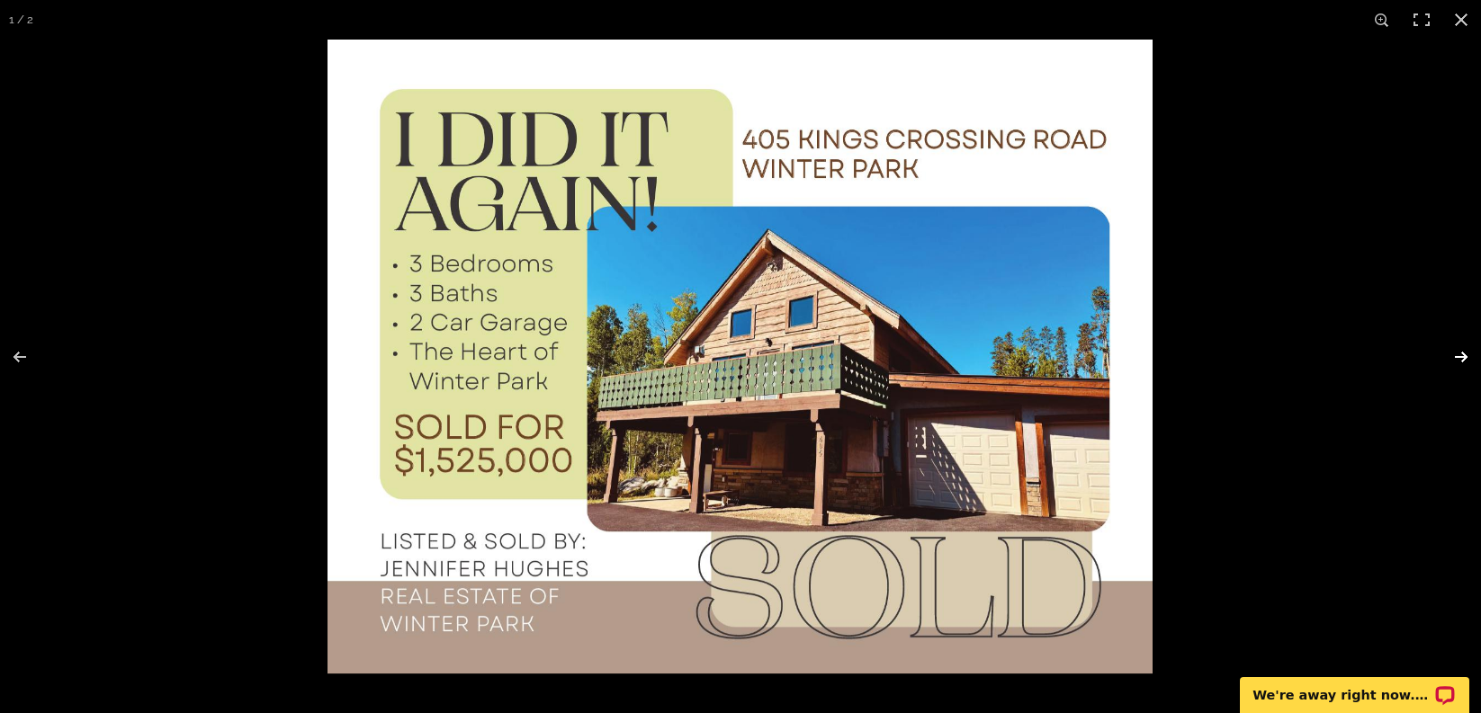
click at [1464, 356] on button at bounding box center [1449, 357] width 63 height 90
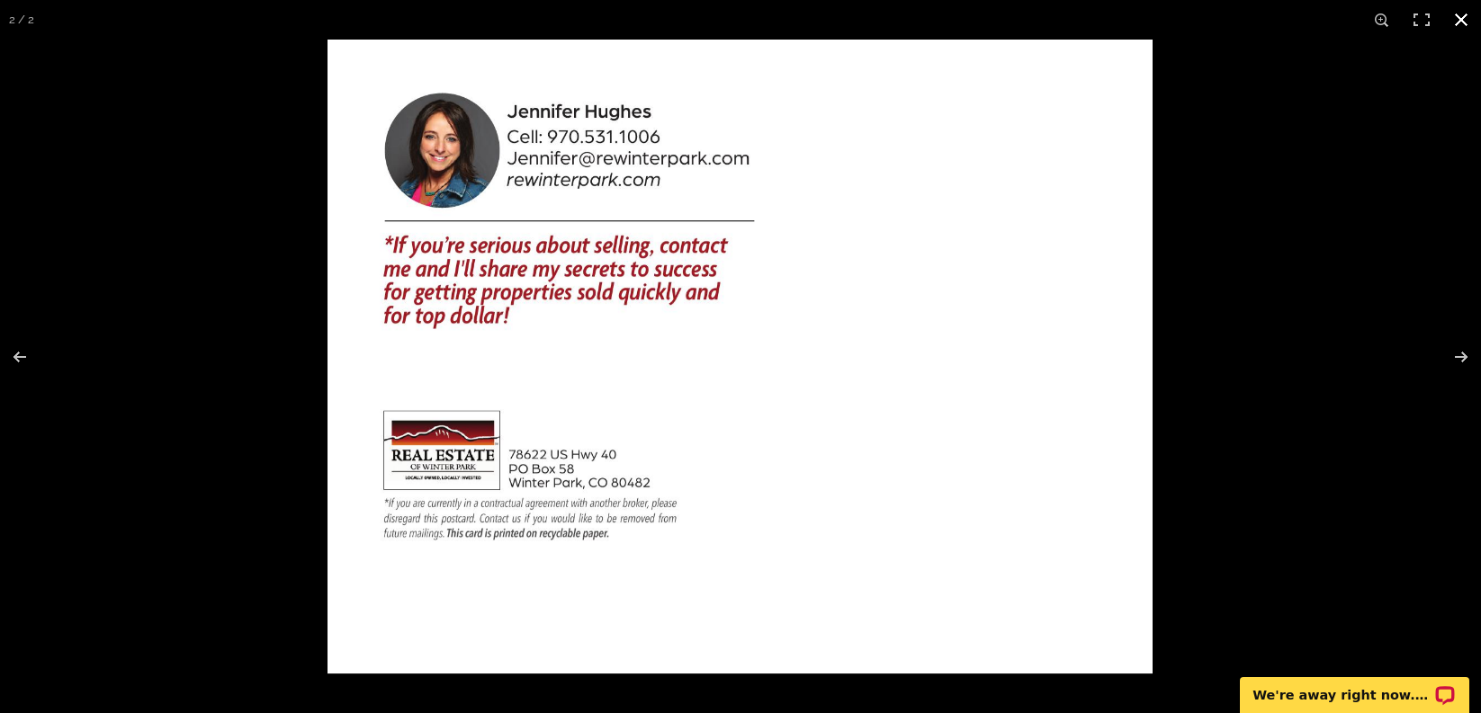
click at [1465, 20] on button at bounding box center [1461, 20] width 40 height 40
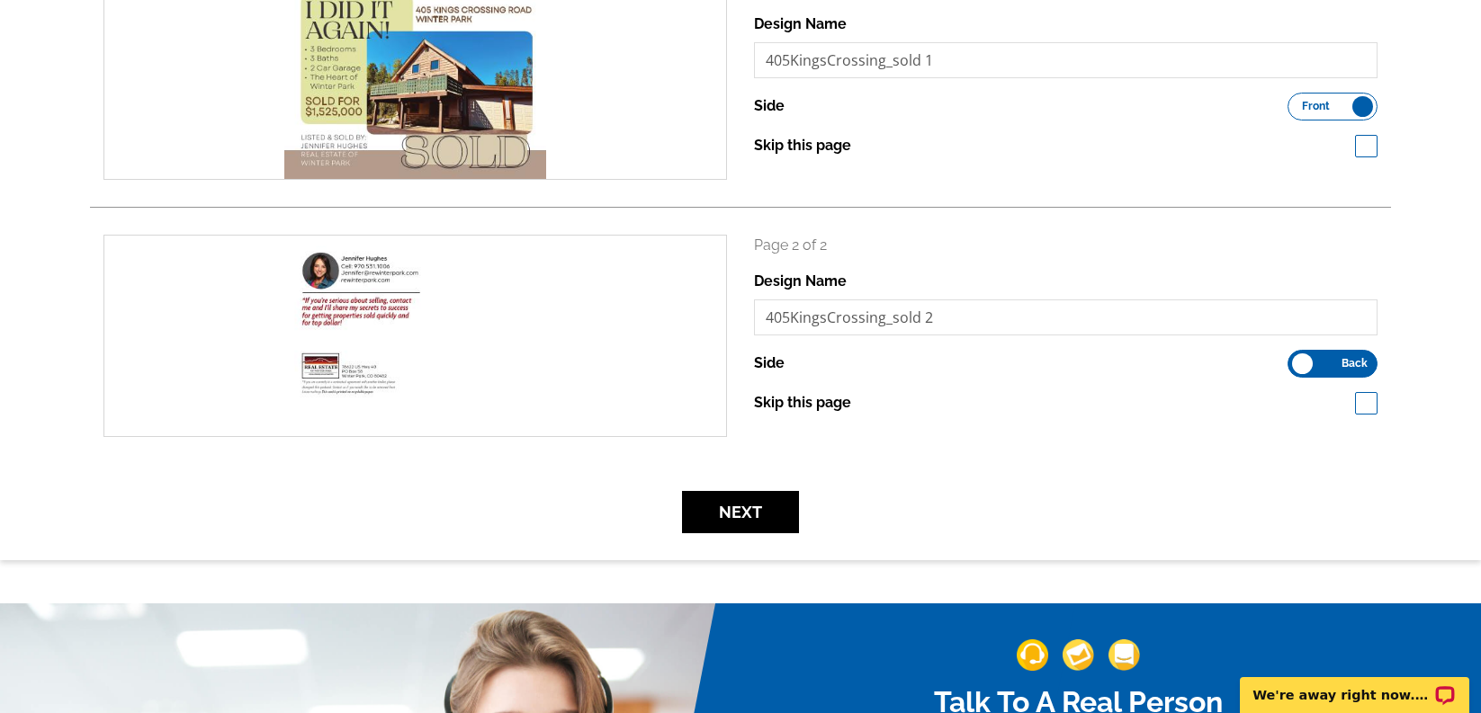
scroll to position [331, 0]
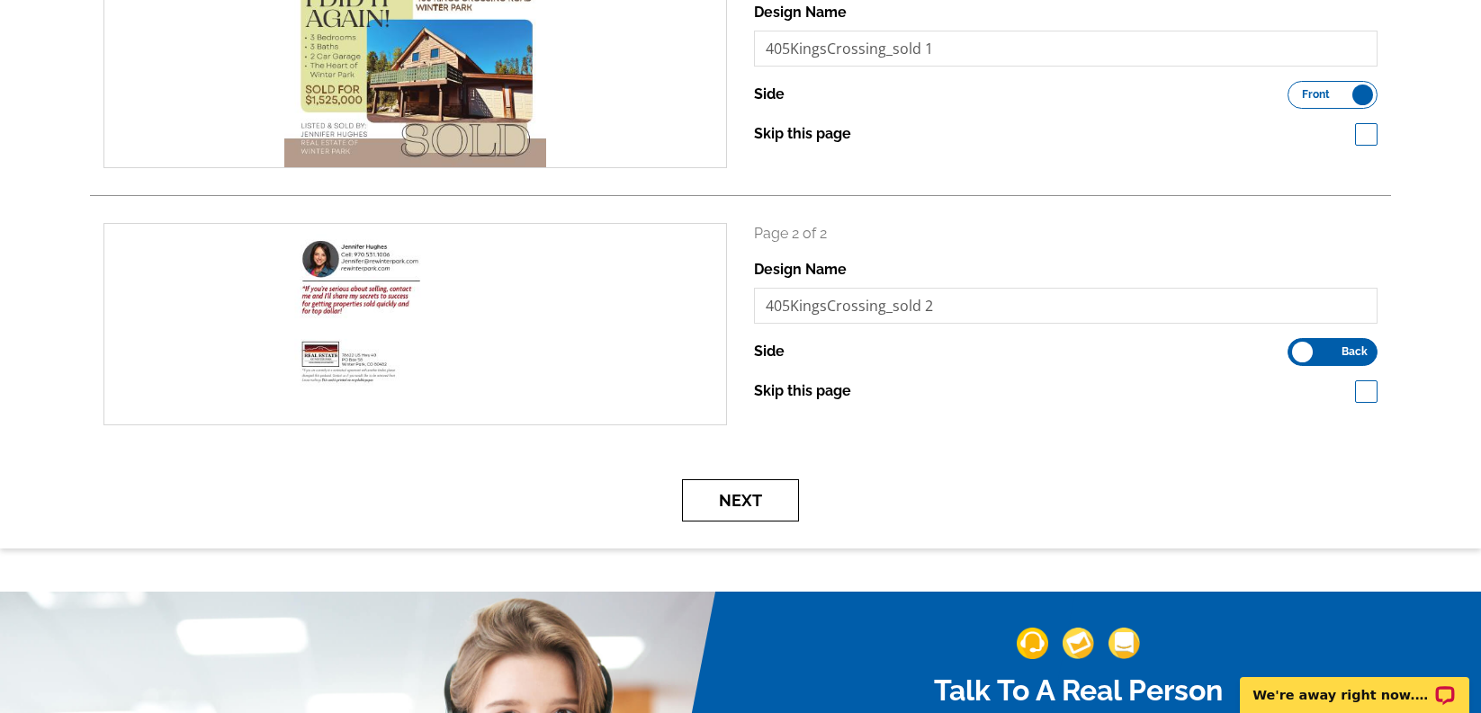
click at [720, 505] on button "Next" at bounding box center [740, 500] width 117 height 42
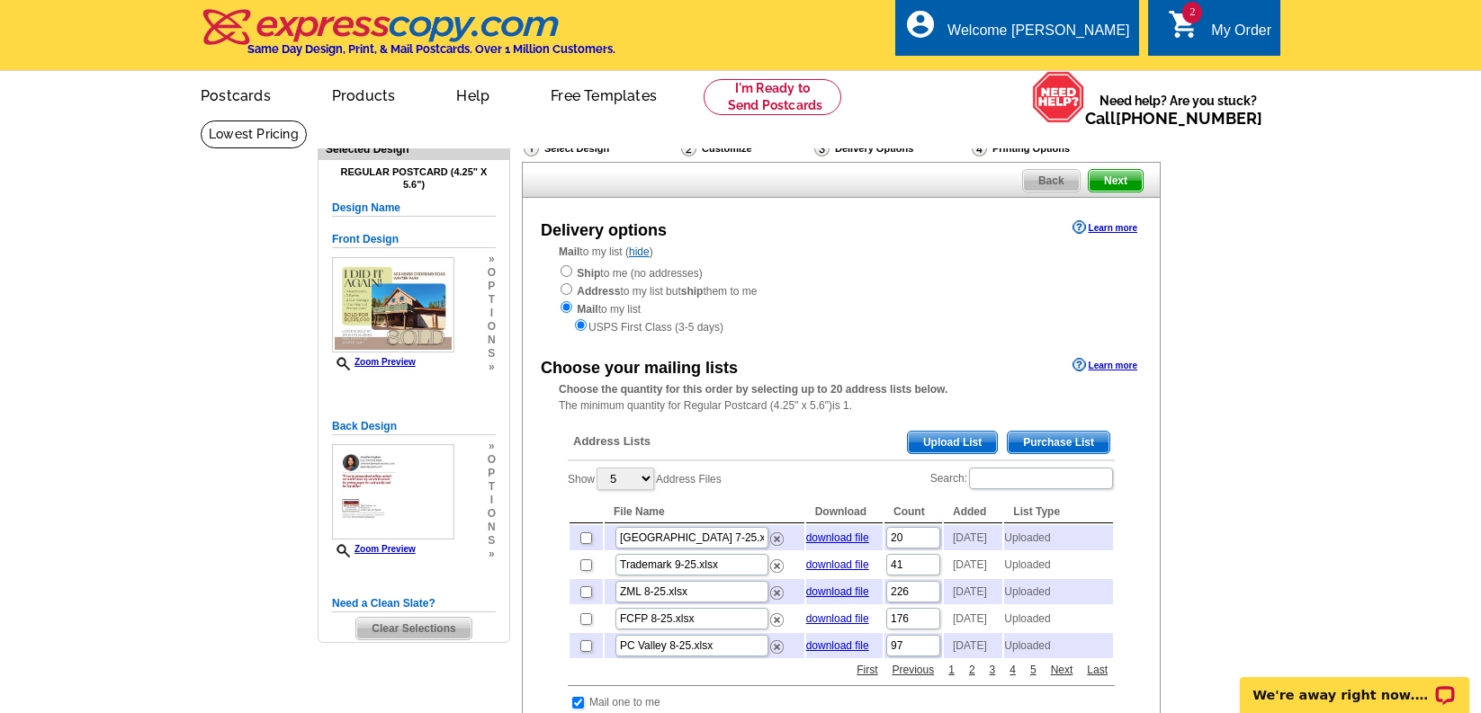
click at [915, 447] on span "Upload List" at bounding box center [952, 443] width 89 height 22
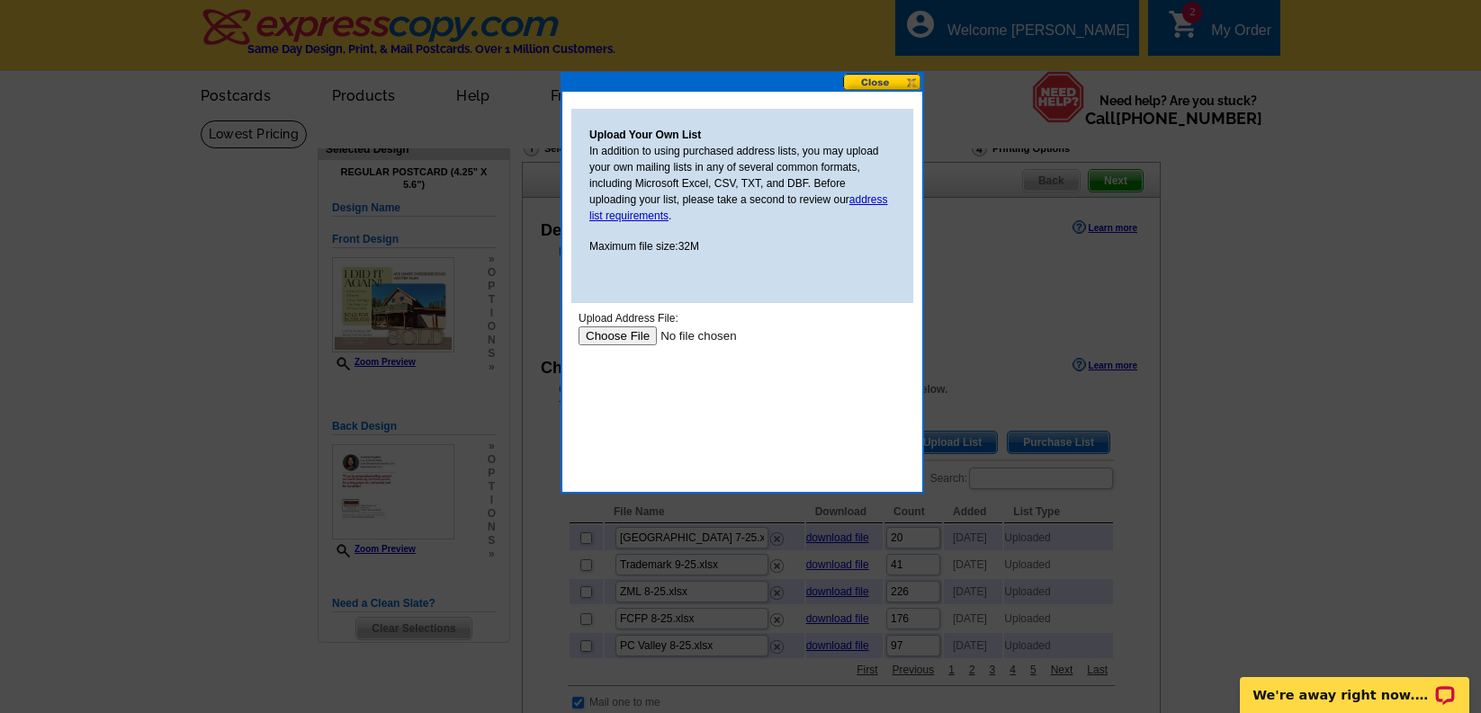
click at [617, 340] on input "file" at bounding box center [692, 336] width 228 height 19
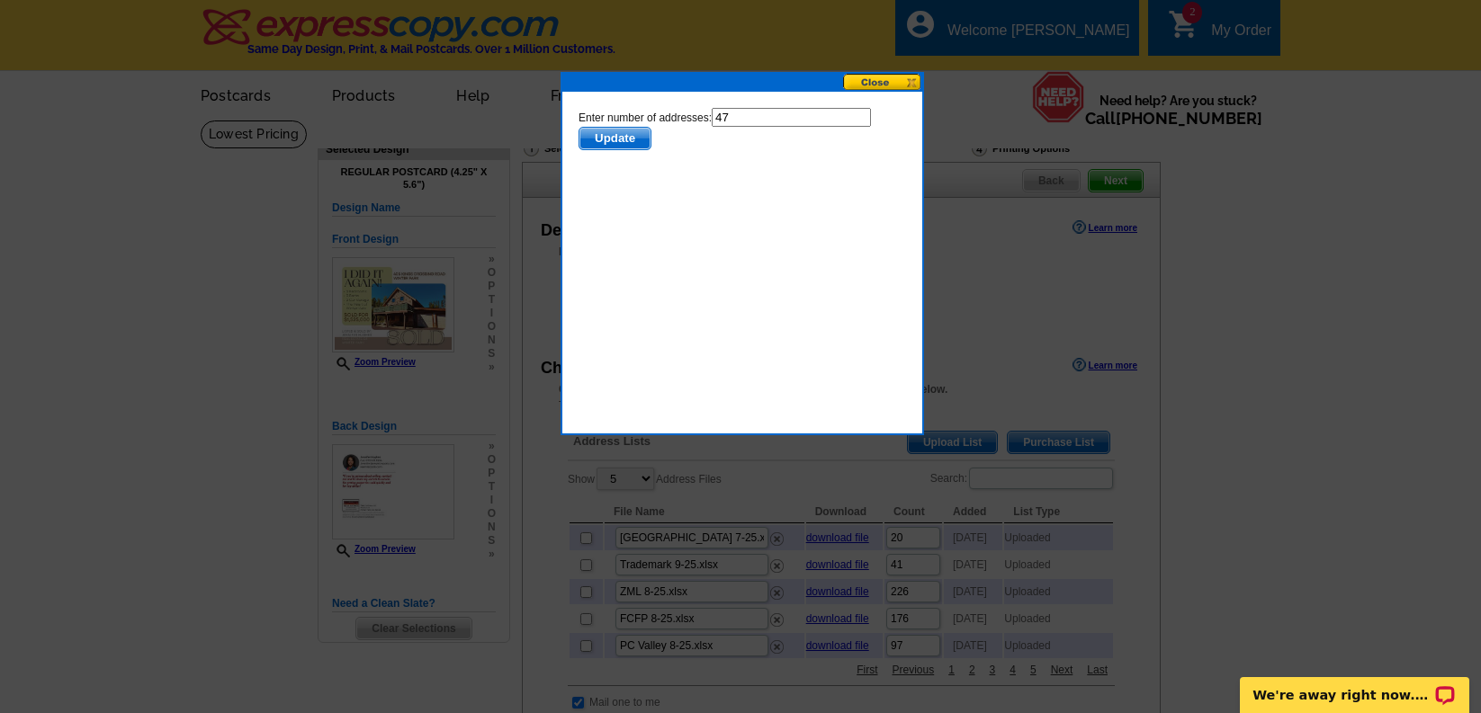
click at [751, 118] on input "47" at bounding box center [791, 117] width 159 height 19
type input "46"
click at [607, 145] on span "Update" at bounding box center [614, 139] width 71 height 22
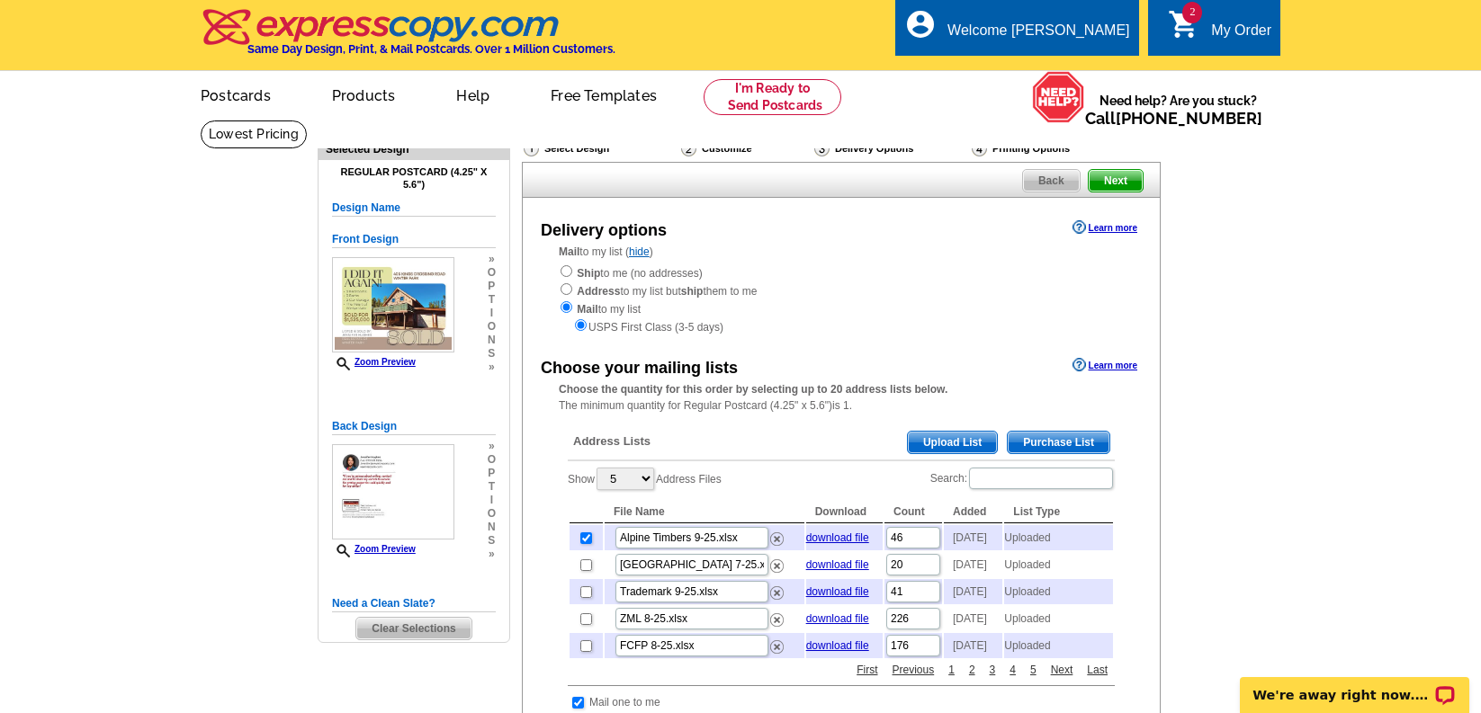
click at [942, 441] on span "Upload List" at bounding box center [952, 443] width 89 height 22
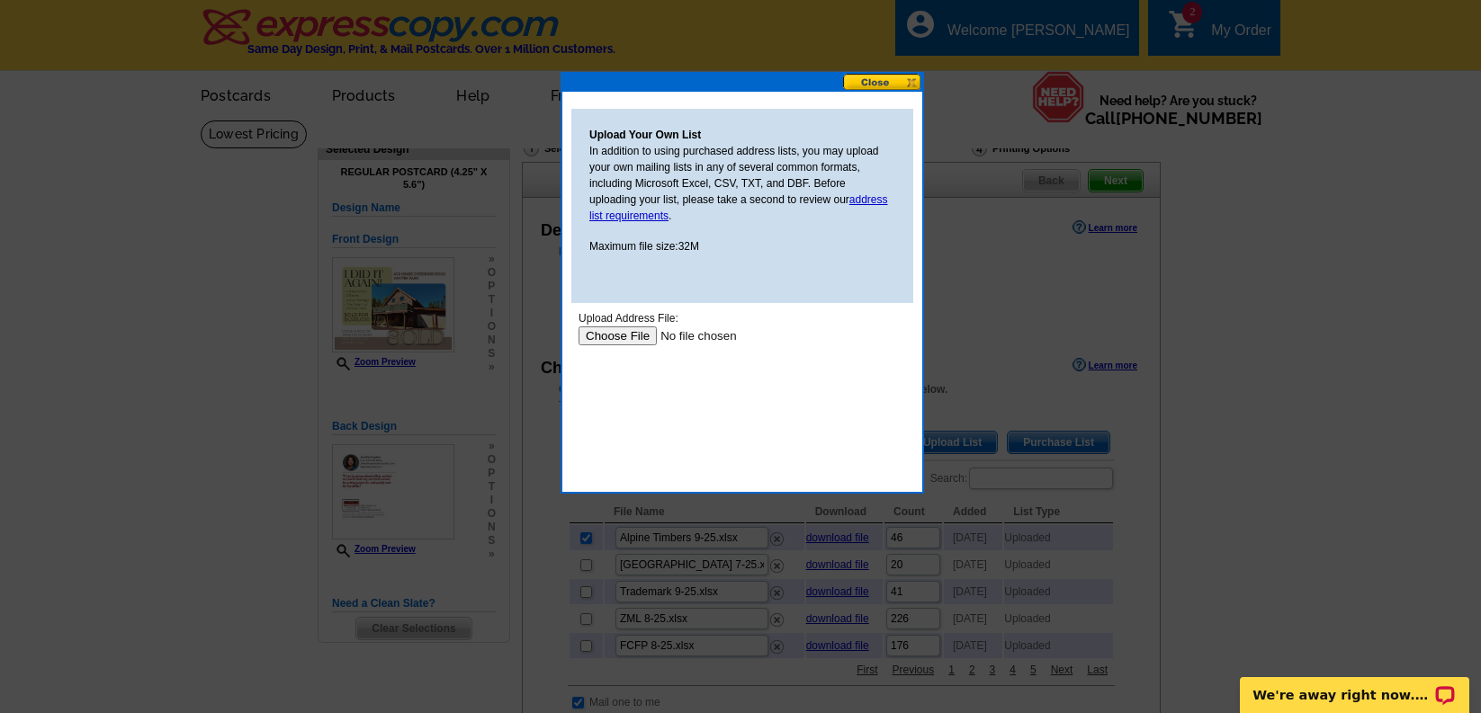
click at [637, 330] on input "file" at bounding box center [692, 336] width 228 height 19
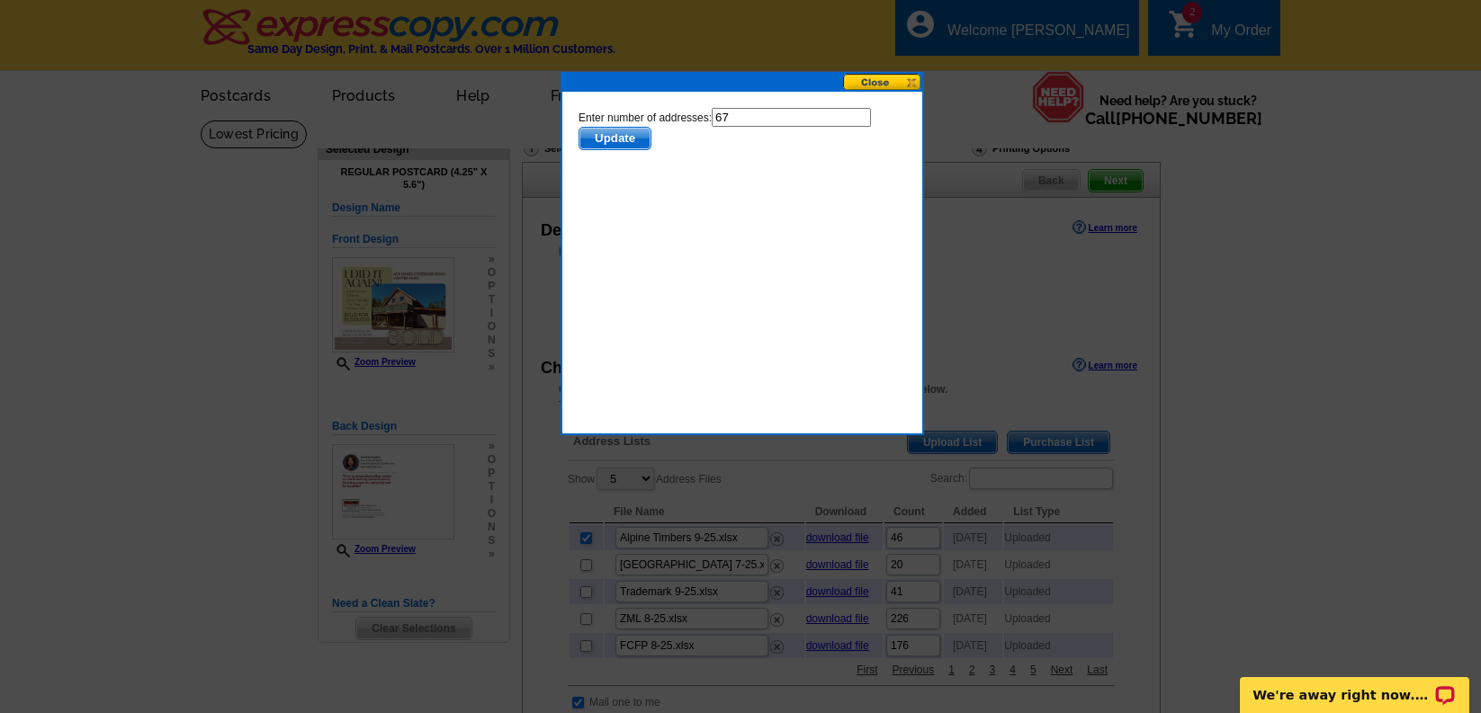
click at [783, 116] on input "67" at bounding box center [791, 117] width 159 height 19
type input "66"
click at [623, 137] on span "Update" at bounding box center [614, 139] width 71 height 22
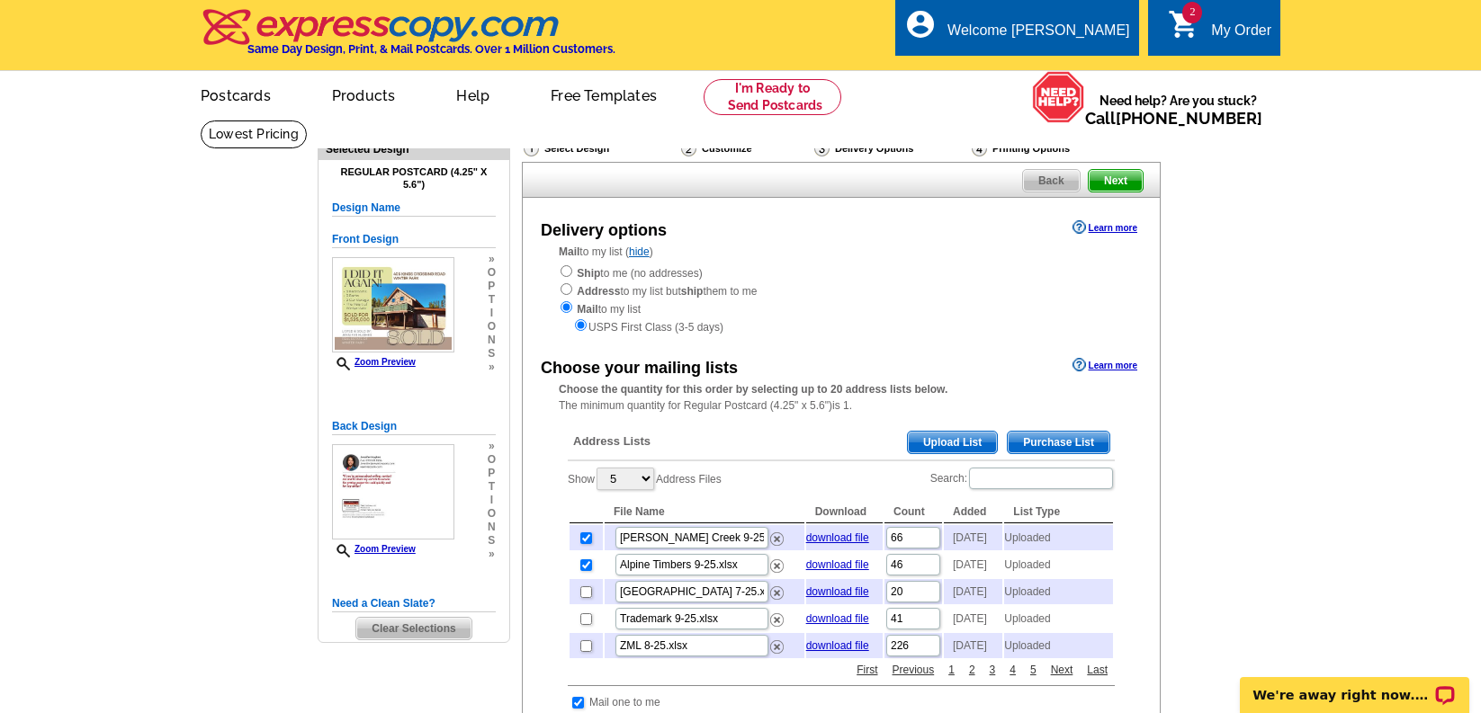
click at [952, 443] on span "Upload List" at bounding box center [952, 443] width 89 height 22
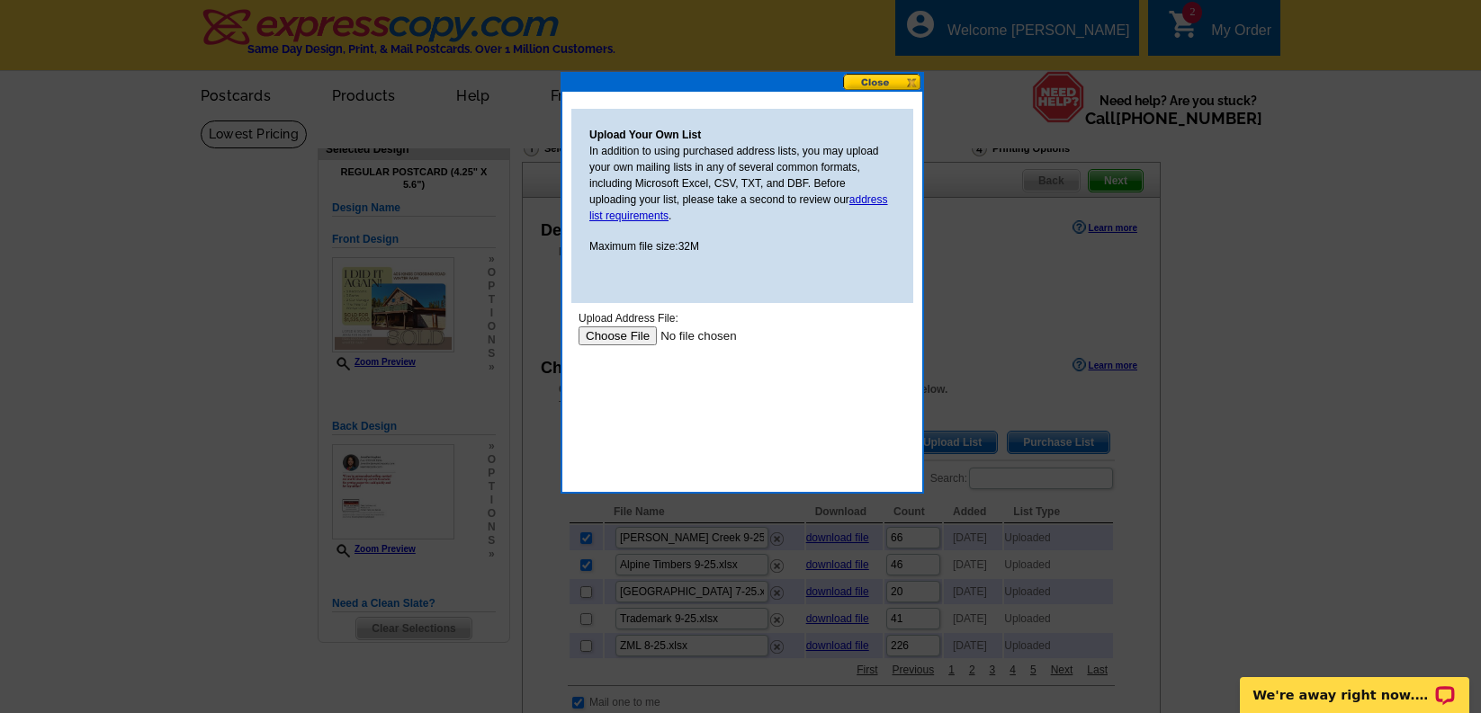
click at [625, 340] on input "file" at bounding box center [692, 336] width 228 height 19
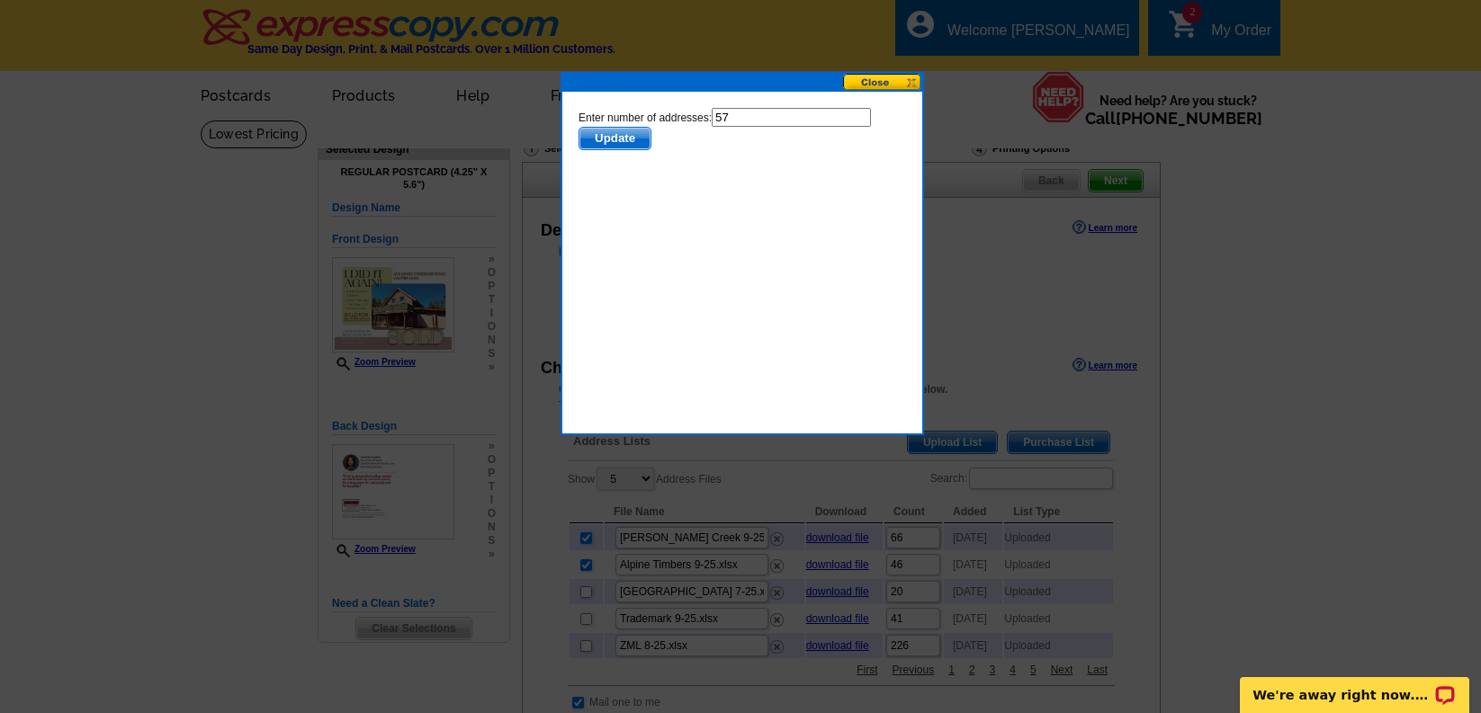
click at [764, 121] on input "57" at bounding box center [791, 117] width 159 height 19
type input "56"
click at [631, 140] on span "Update" at bounding box center [614, 139] width 71 height 22
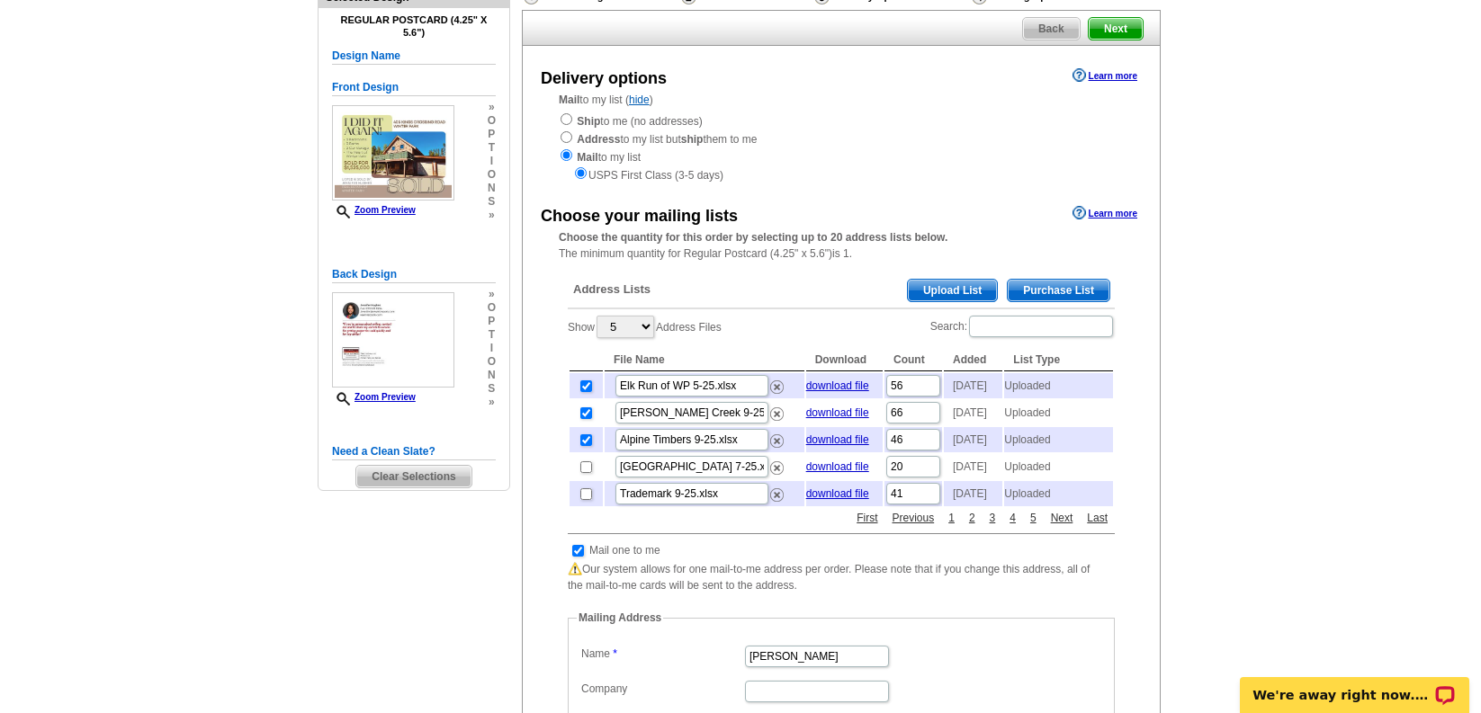
scroll to position [346, 0]
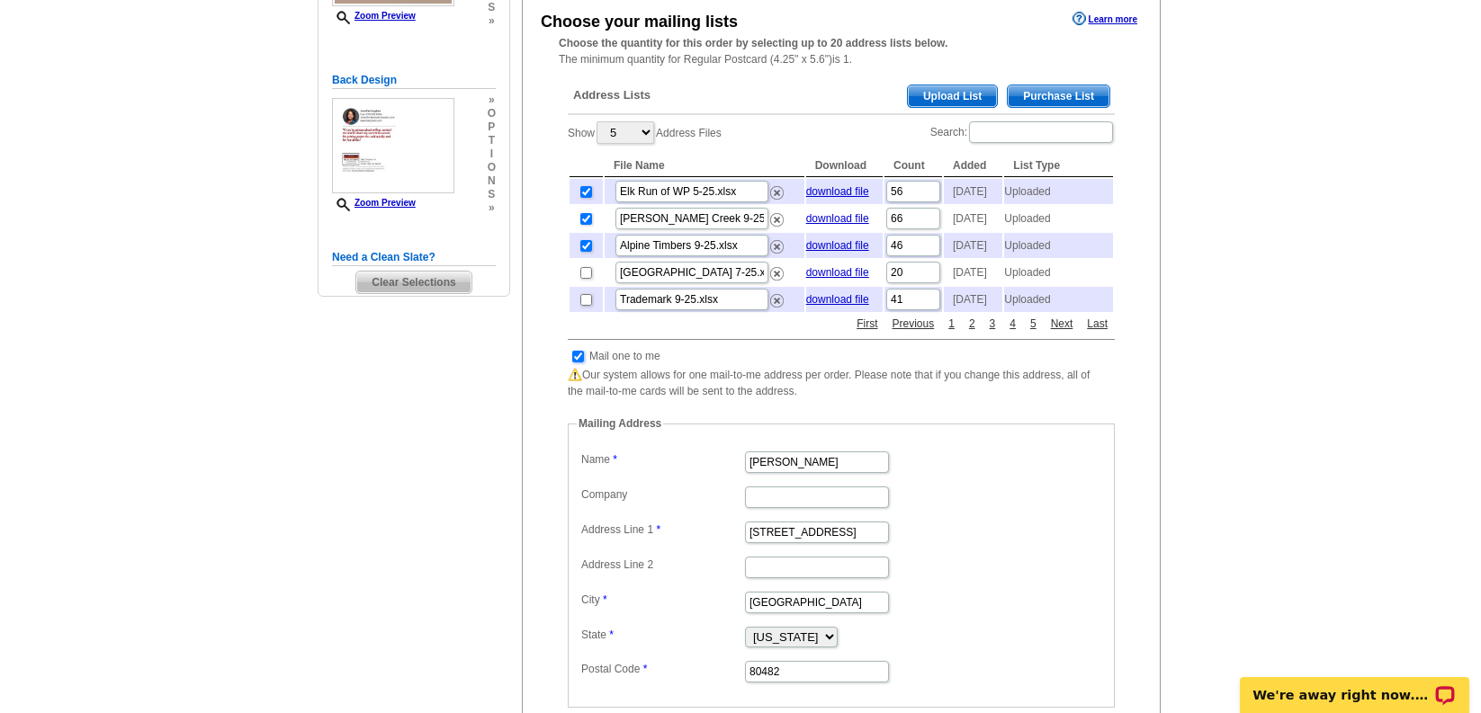
click at [576, 363] on input "checkbox" at bounding box center [578, 357] width 12 height 12
checkbox input "false"
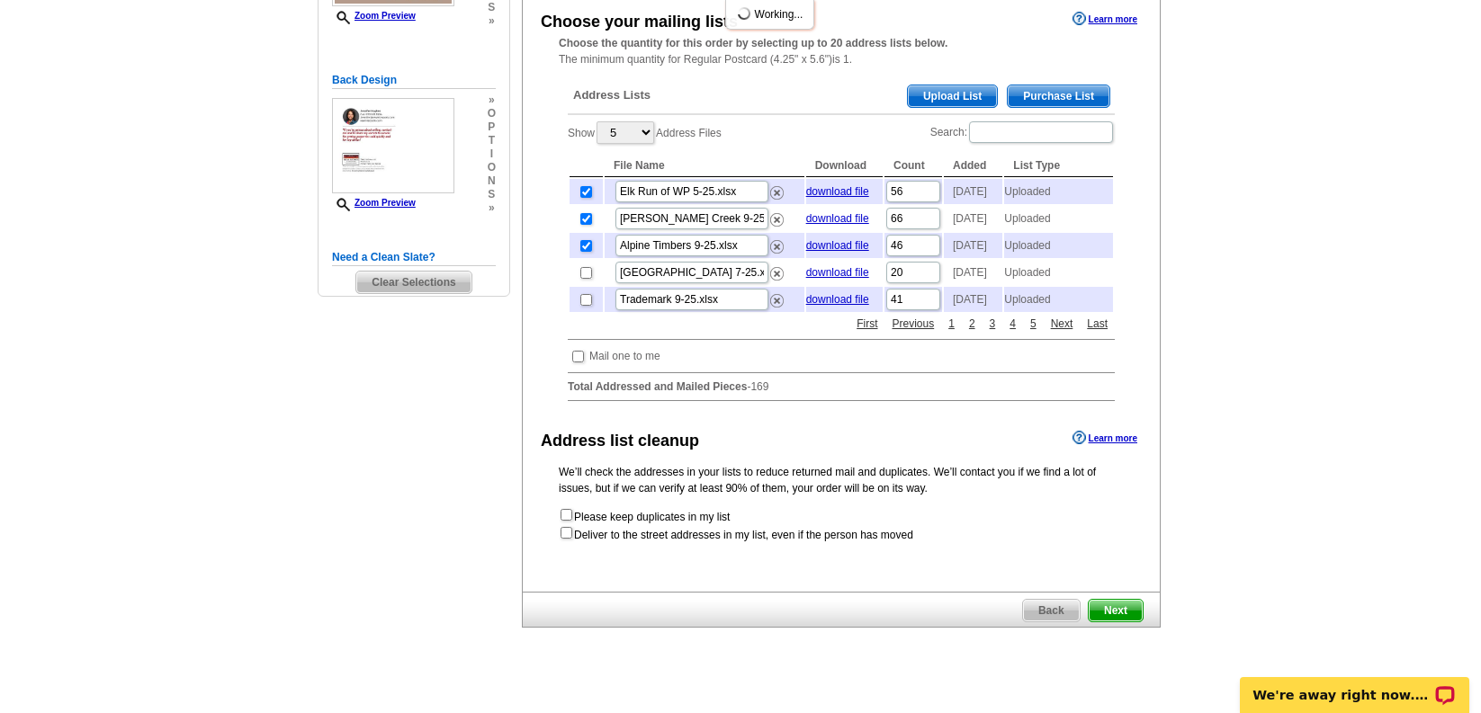
click at [1120, 622] on span "Next" at bounding box center [1116, 611] width 54 height 22
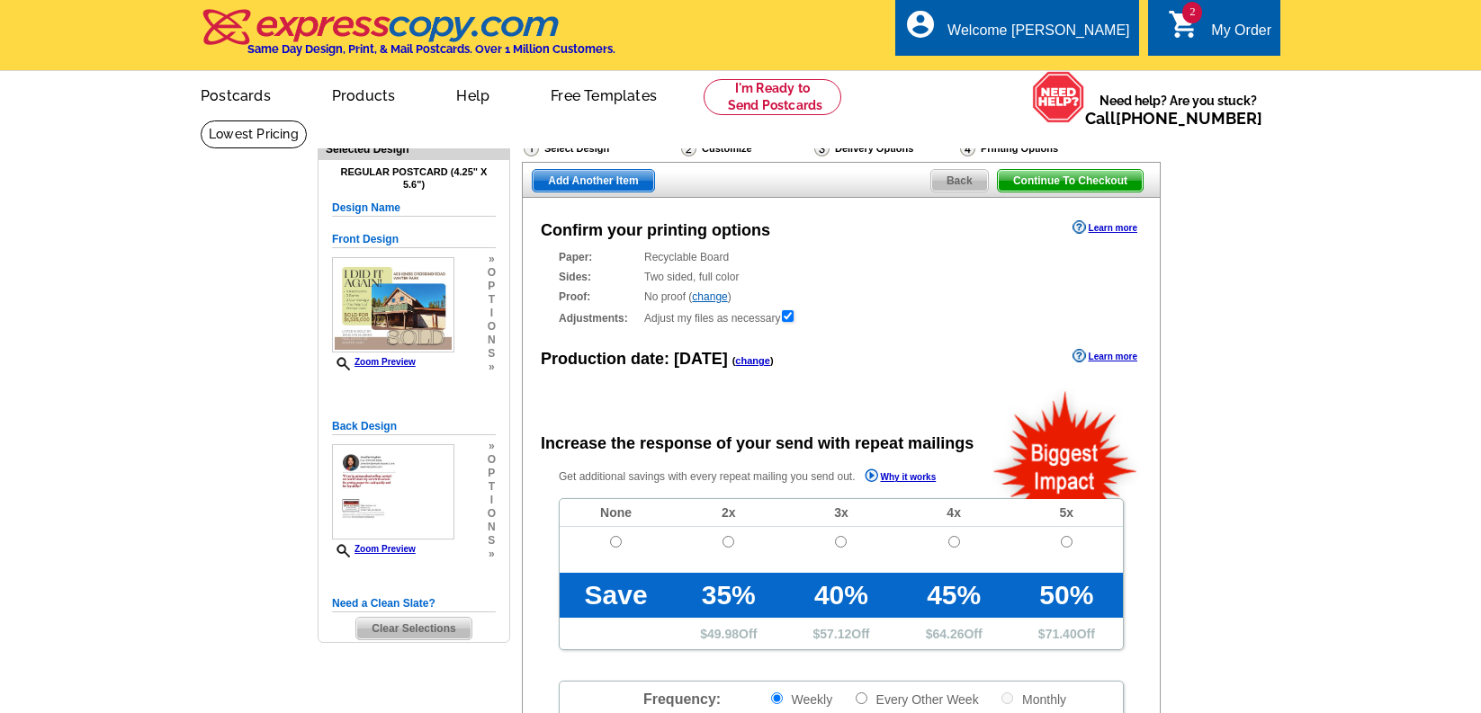
radio input "false"
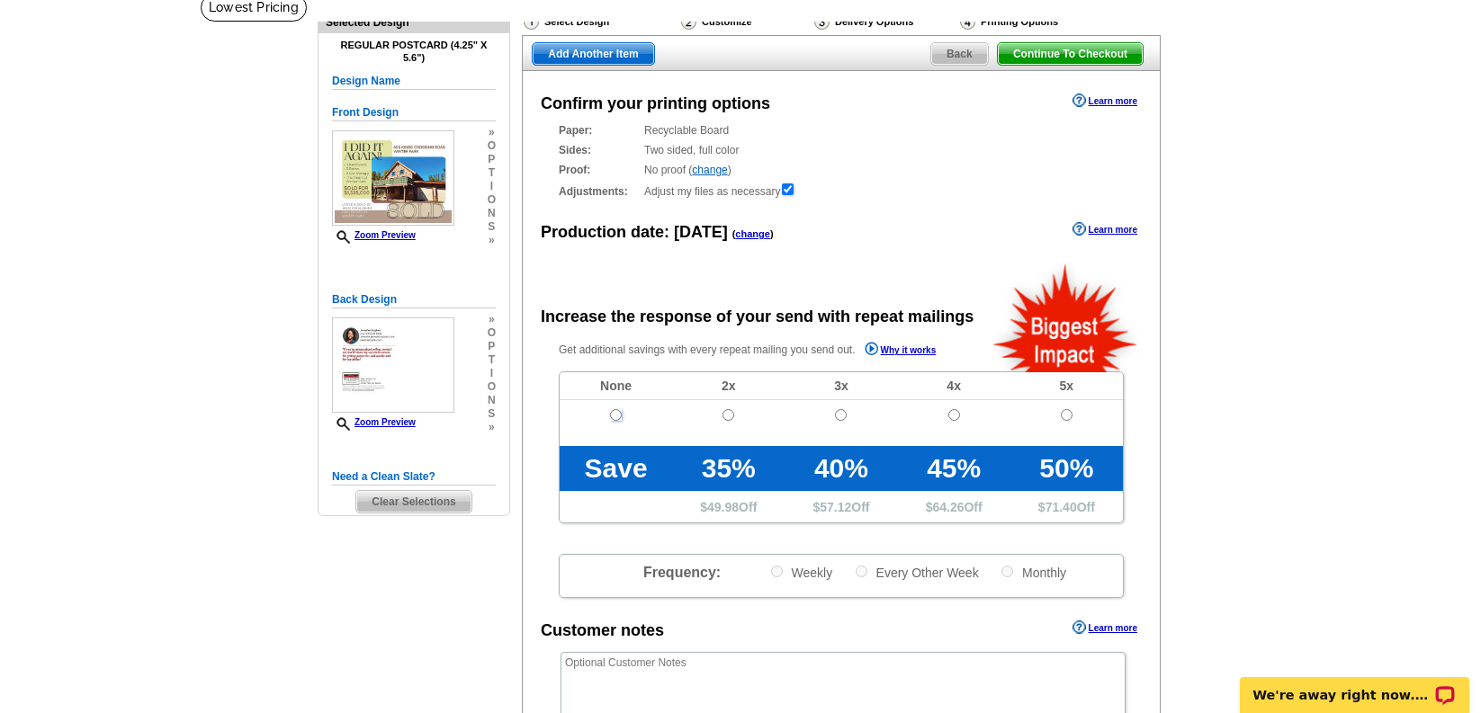
click at [613, 417] on input "radio" at bounding box center [616, 415] width 12 height 12
radio input "true"
click at [651, 669] on textarea at bounding box center [842, 687] width 565 height 70
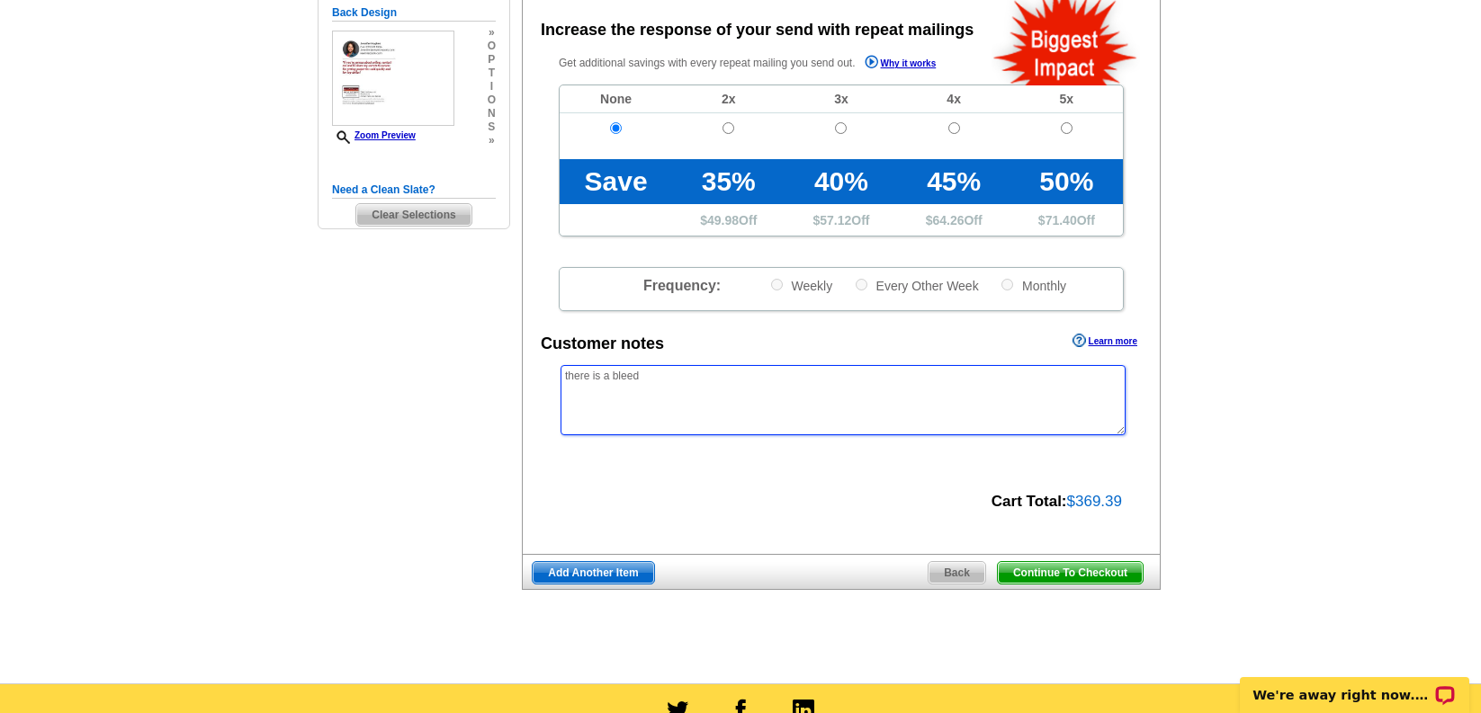
scroll to position [506, 0]
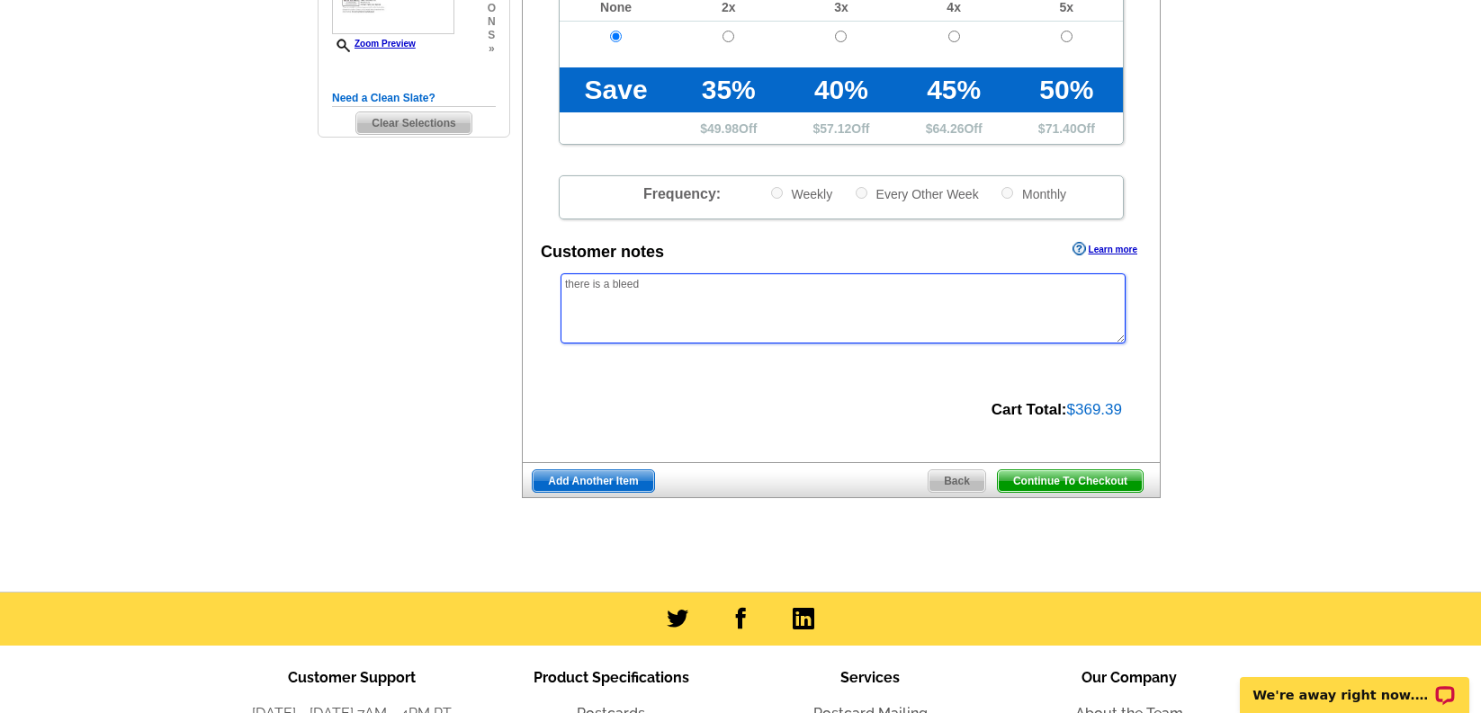
type textarea "there is a bleed"
click at [1065, 481] on span "Continue To Checkout" at bounding box center [1070, 481] width 145 height 22
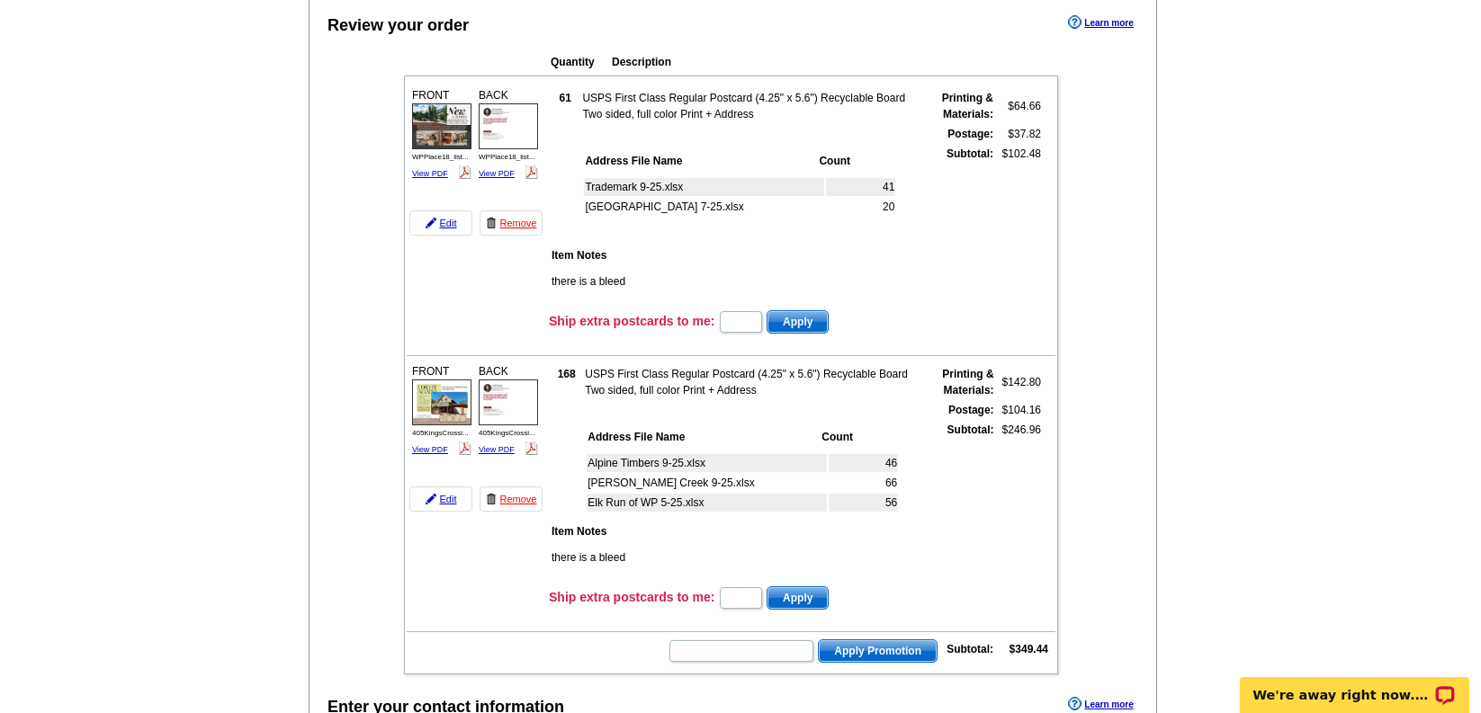
scroll to position [265, 0]
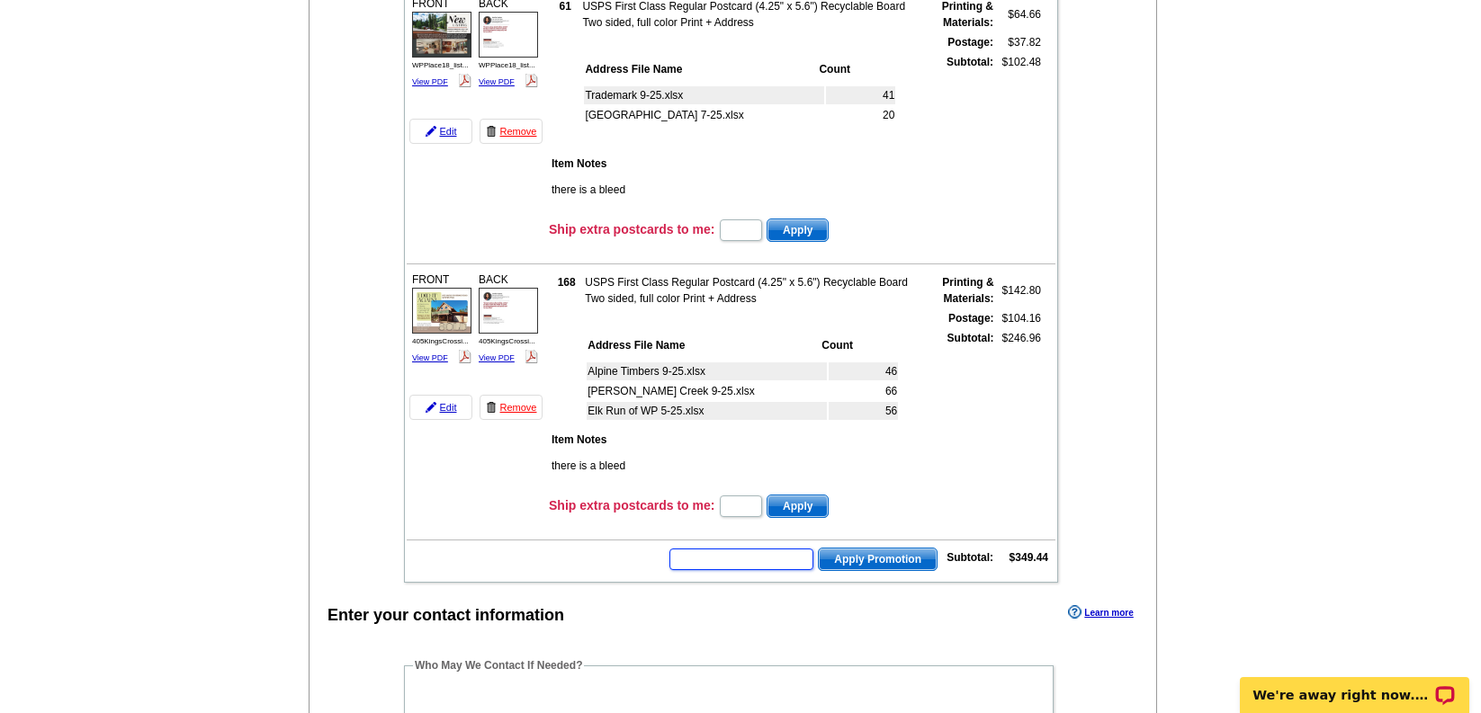
click at [705, 556] on input "text" at bounding box center [741, 560] width 144 height 22
paste input "GROW0825"
type input "GROW0825"
click at [836, 553] on span "Apply Promotion" at bounding box center [878, 560] width 118 height 22
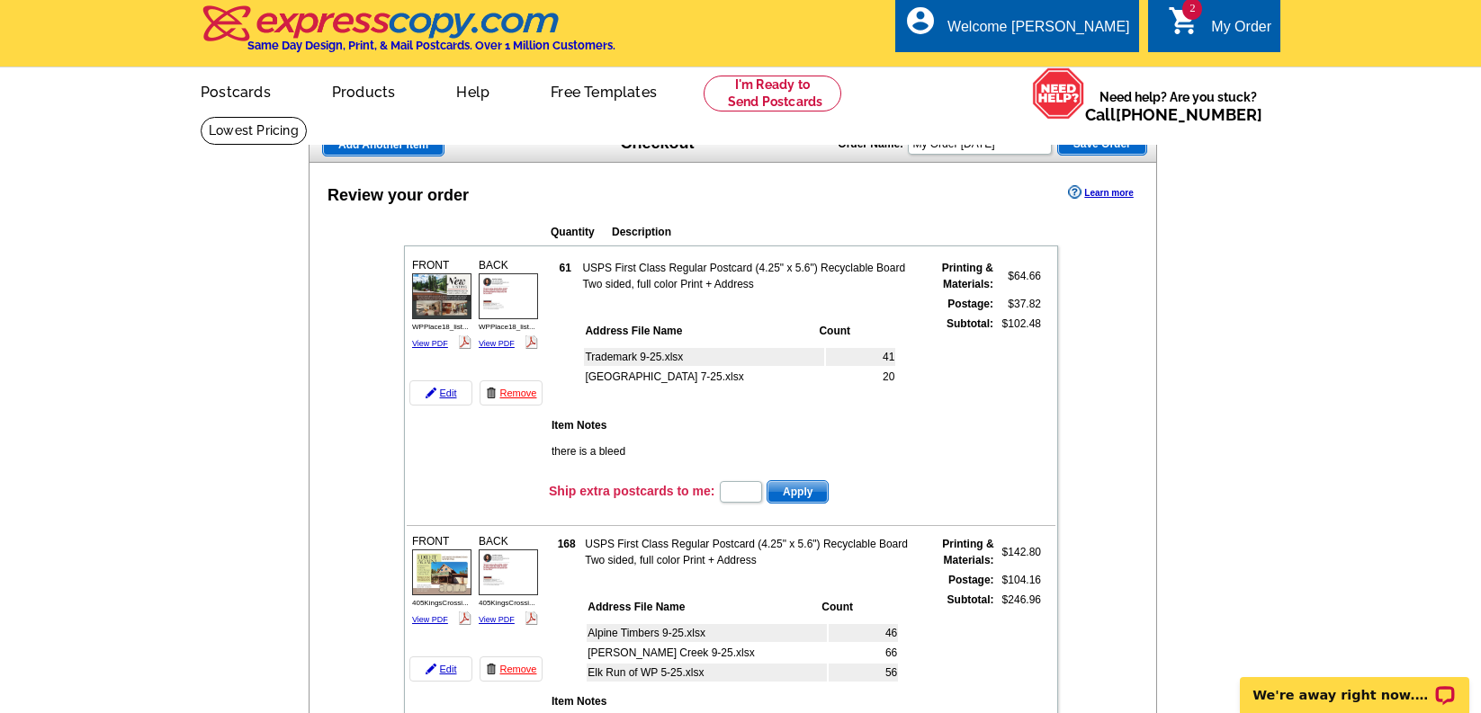
scroll to position [0, 0]
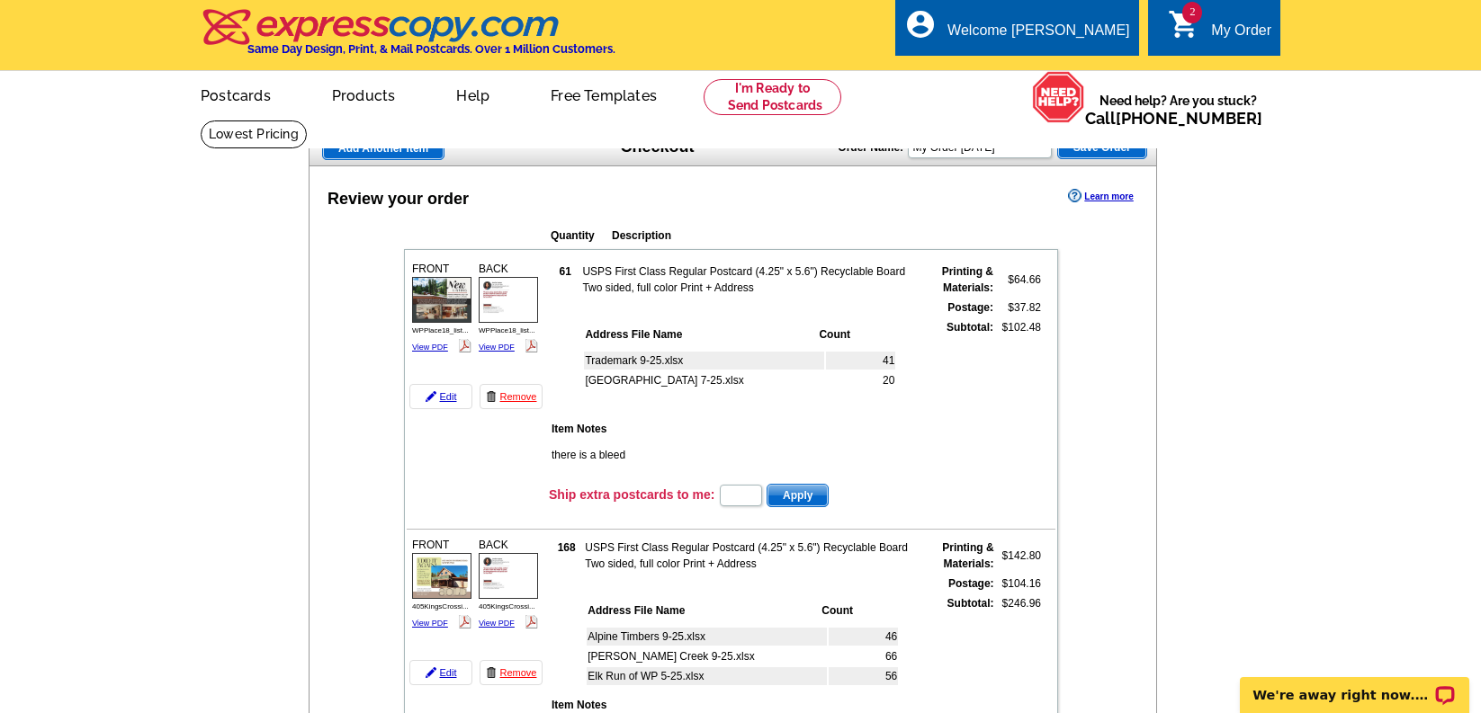
click at [456, 299] on img at bounding box center [441, 300] width 59 height 46
click at [503, 293] on img at bounding box center [508, 300] width 59 height 46
click at [441, 562] on img at bounding box center [441, 576] width 59 height 46
click at [518, 572] on img at bounding box center [508, 576] width 59 height 46
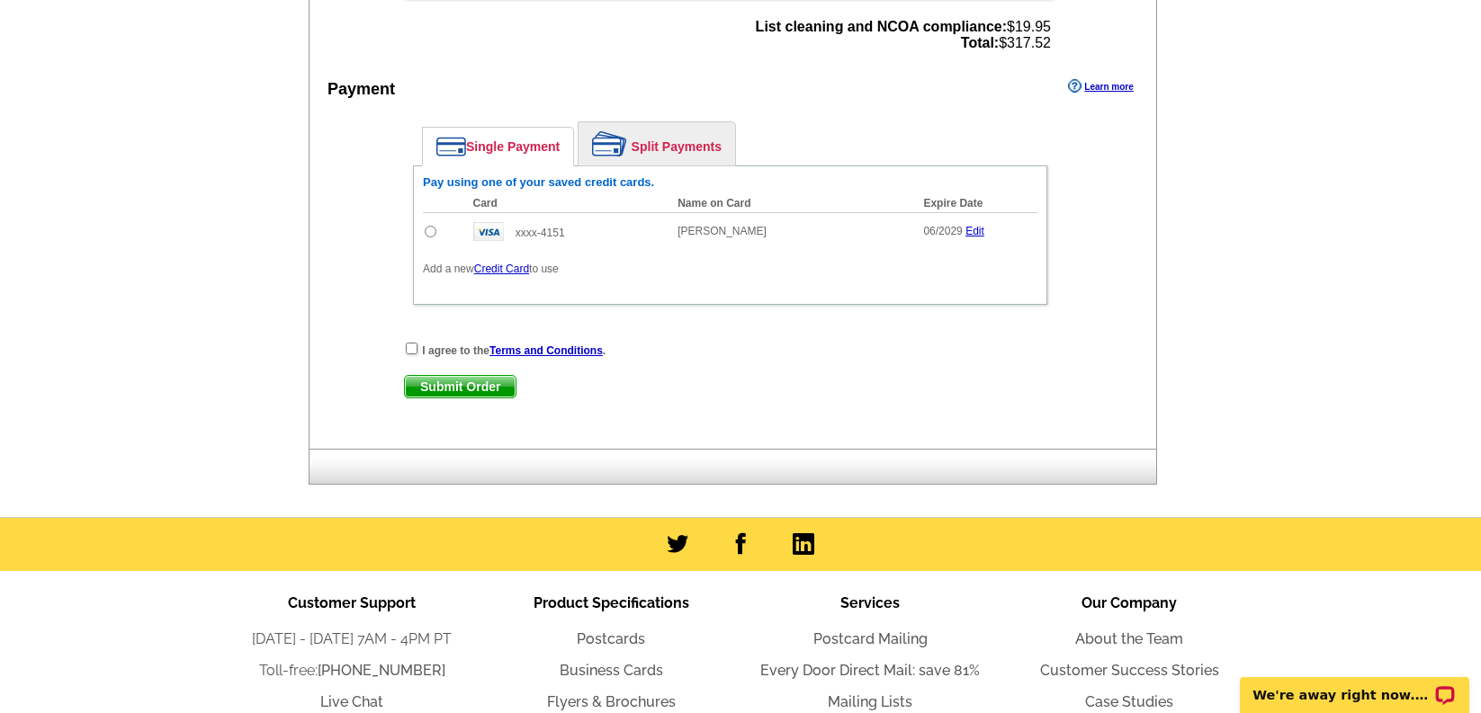
scroll to position [1226, 0]
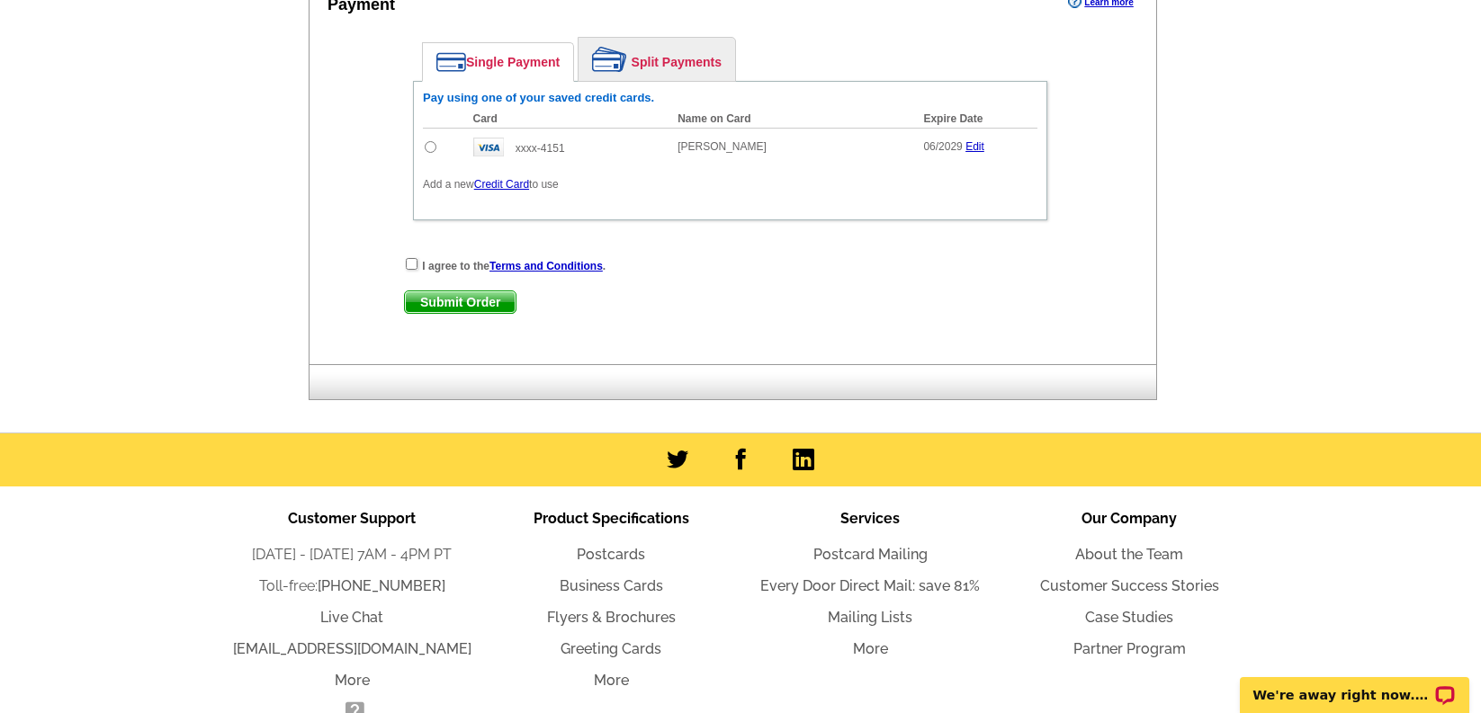
click at [427, 148] on input "radio" at bounding box center [431, 147] width 12 height 12
radio input "true"
click at [412, 264] on input "checkbox" at bounding box center [412, 264] width 12 height 12
checkbox input "true"
click at [427, 302] on span "Submit Order" at bounding box center [460, 302] width 111 height 22
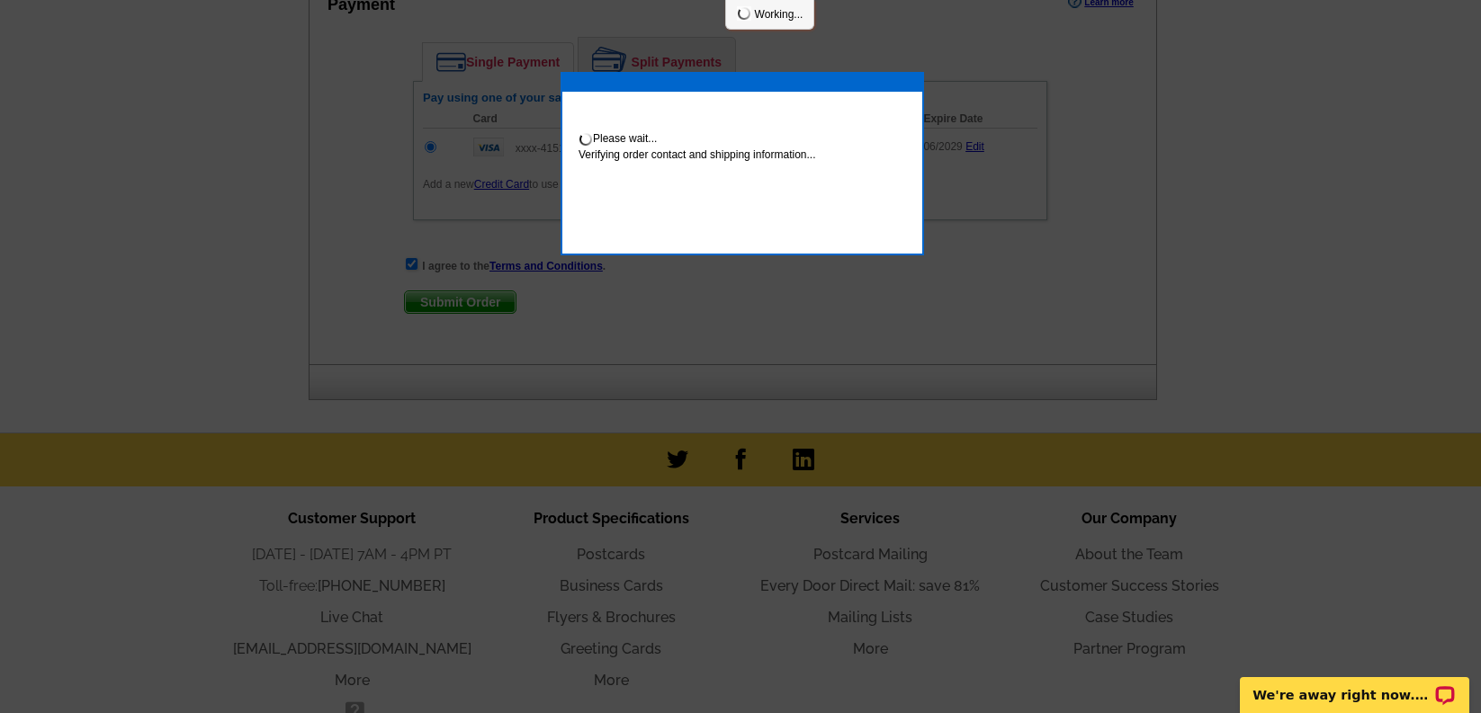
scroll to position [1317, 0]
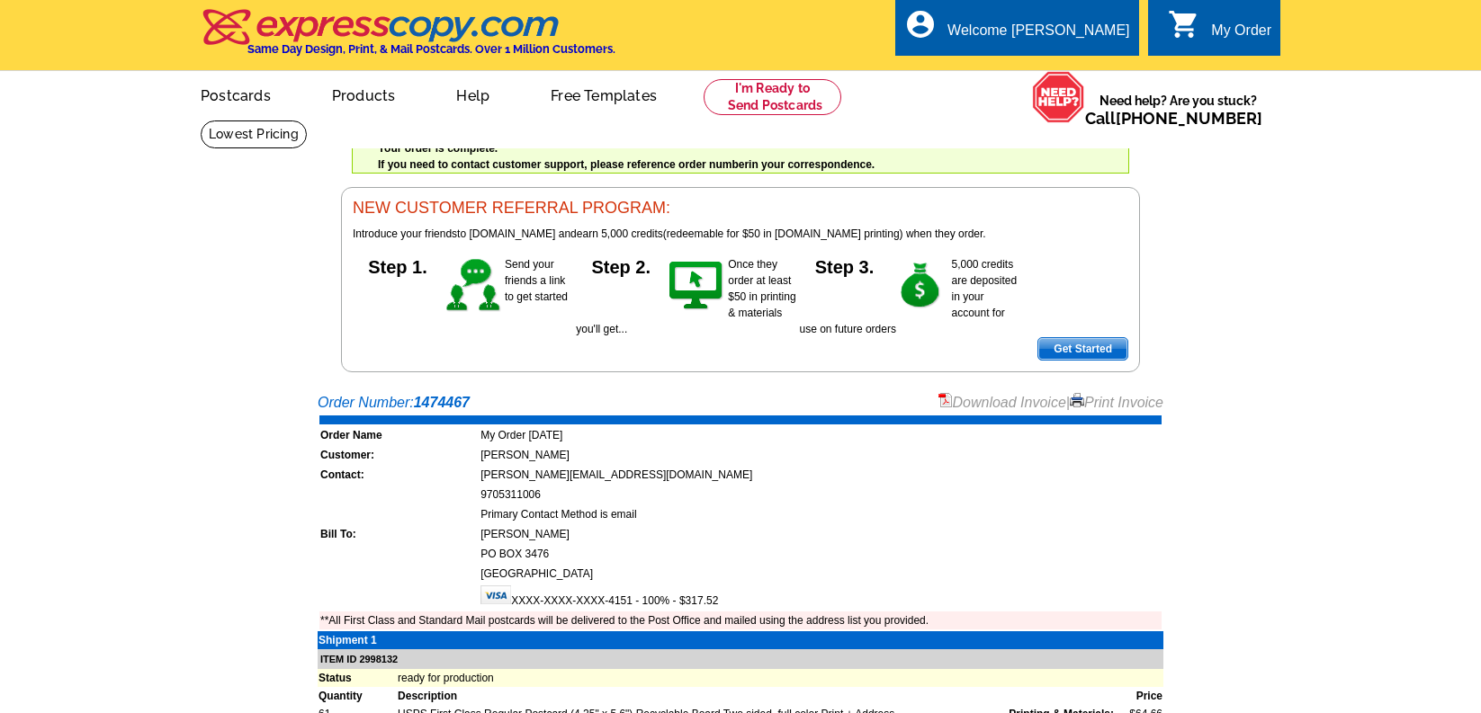
click at [813, 354] on div "NEW CUSTOMER REFERRAL PROGRAM: Introduce your friends to [DOMAIN_NAME] and earn…" at bounding box center [740, 279] width 799 height 185
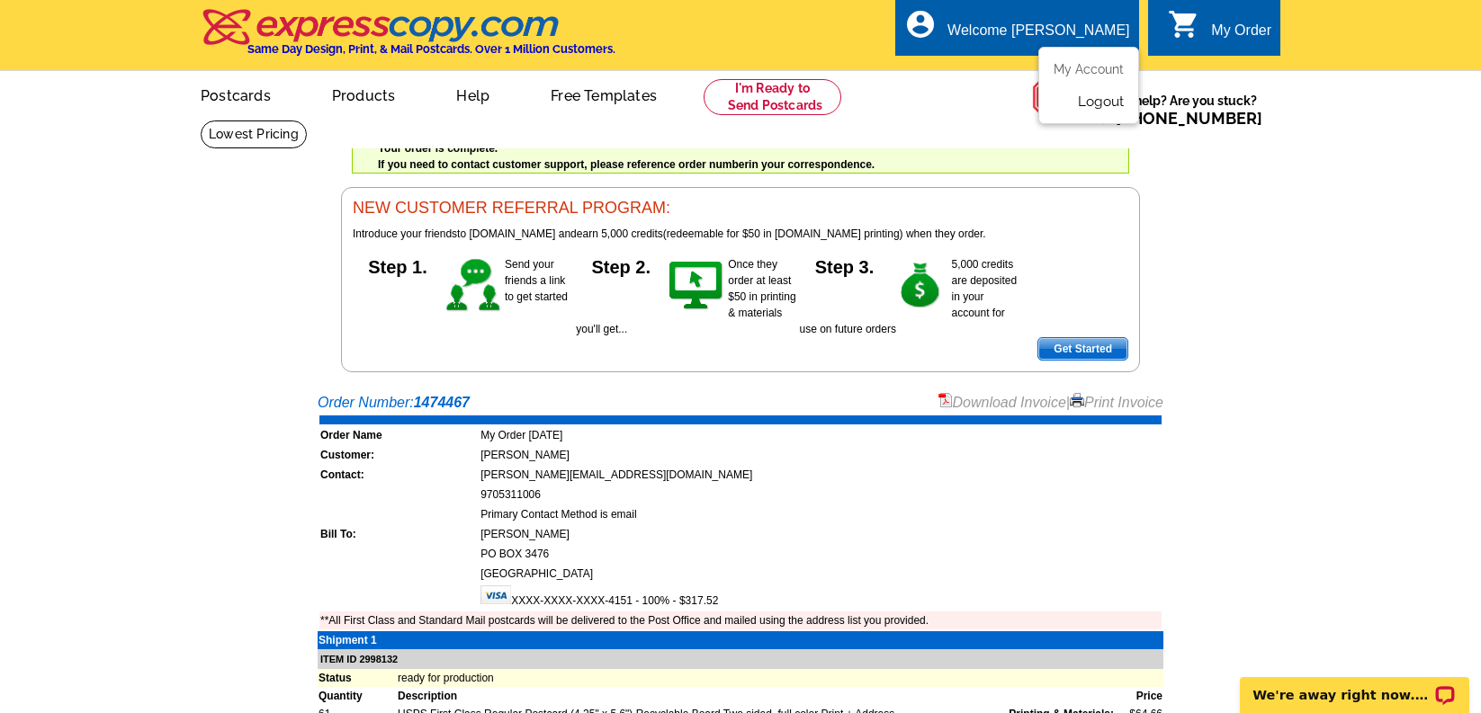
click at [1103, 101] on link "Logout" at bounding box center [1101, 102] width 46 height 16
